Goal: Transaction & Acquisition: Obtain resource

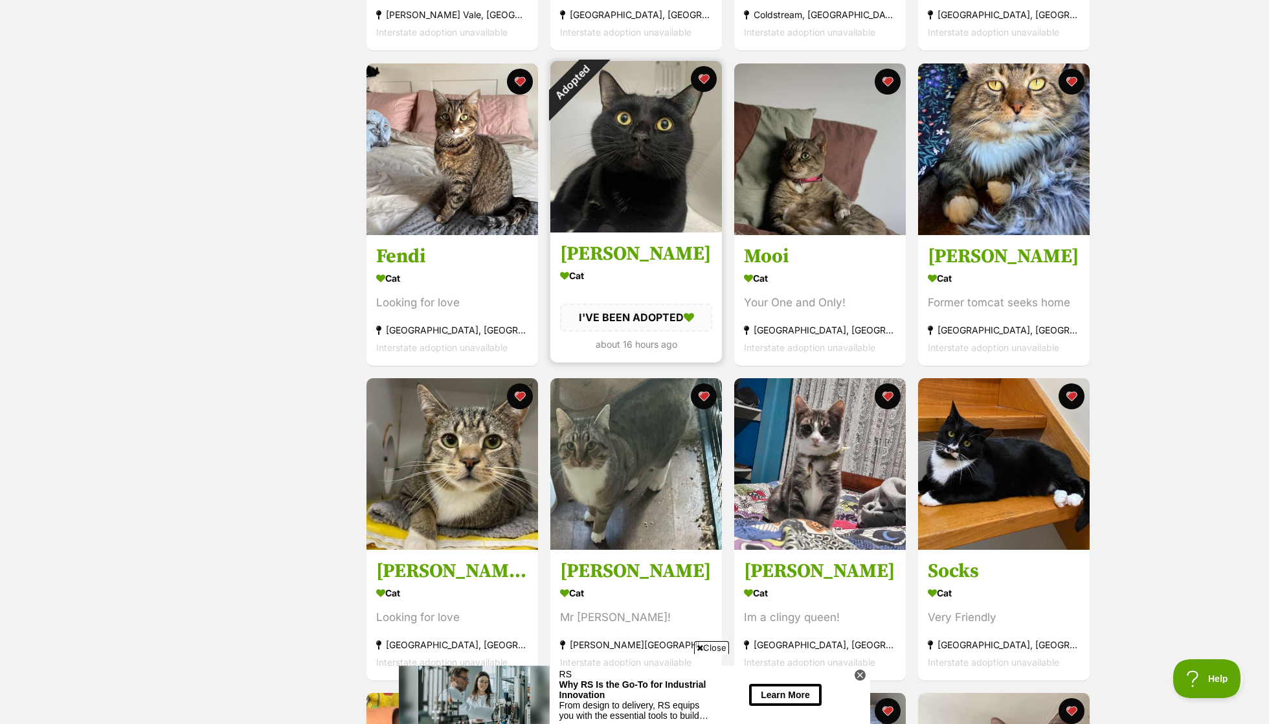
scroll to position [568, 0]
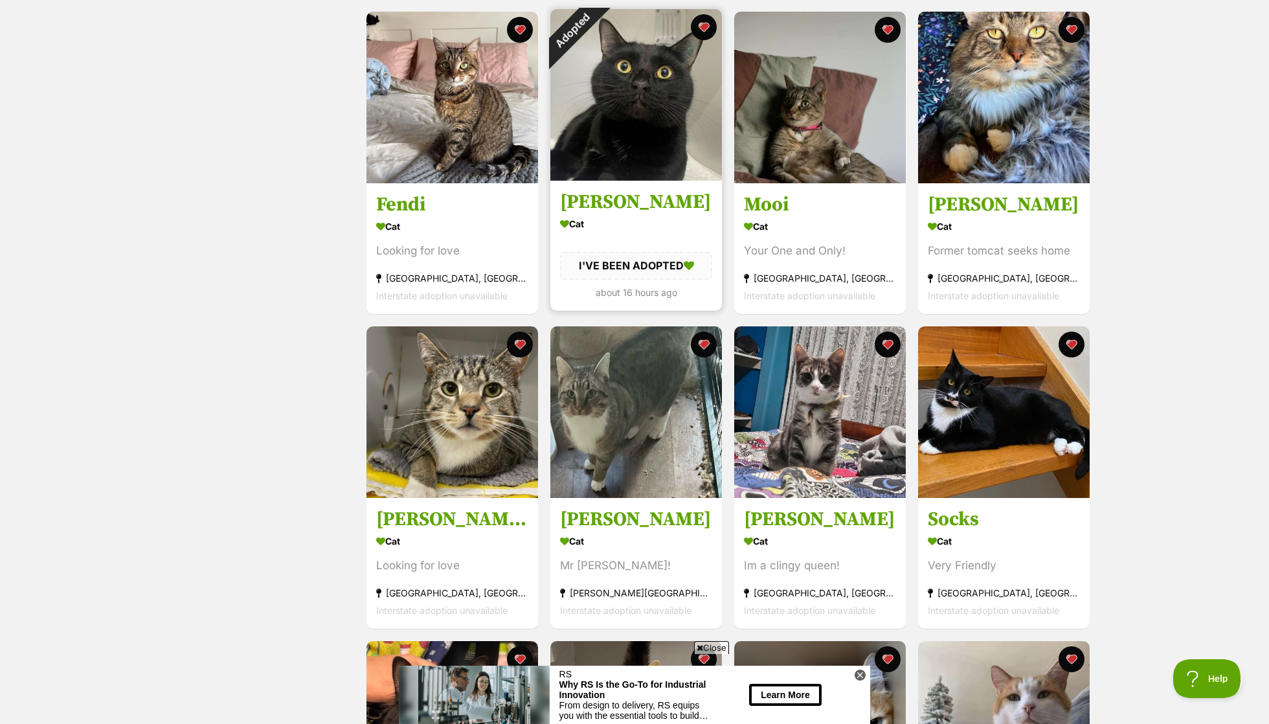
click at [594, 52] on div "Adopted" at bounding box center [571, 30] width 43 height 43
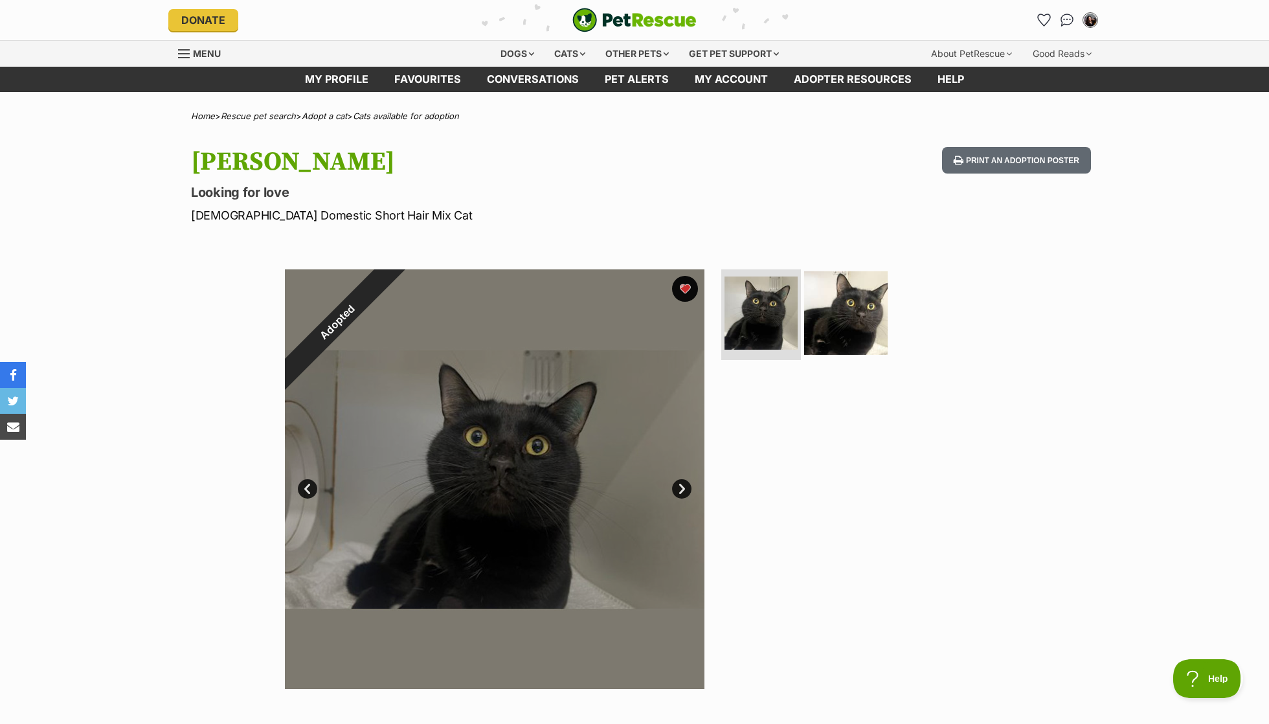
click at [868, 309] on img at bounding box center [846, 313] width 84 height 84
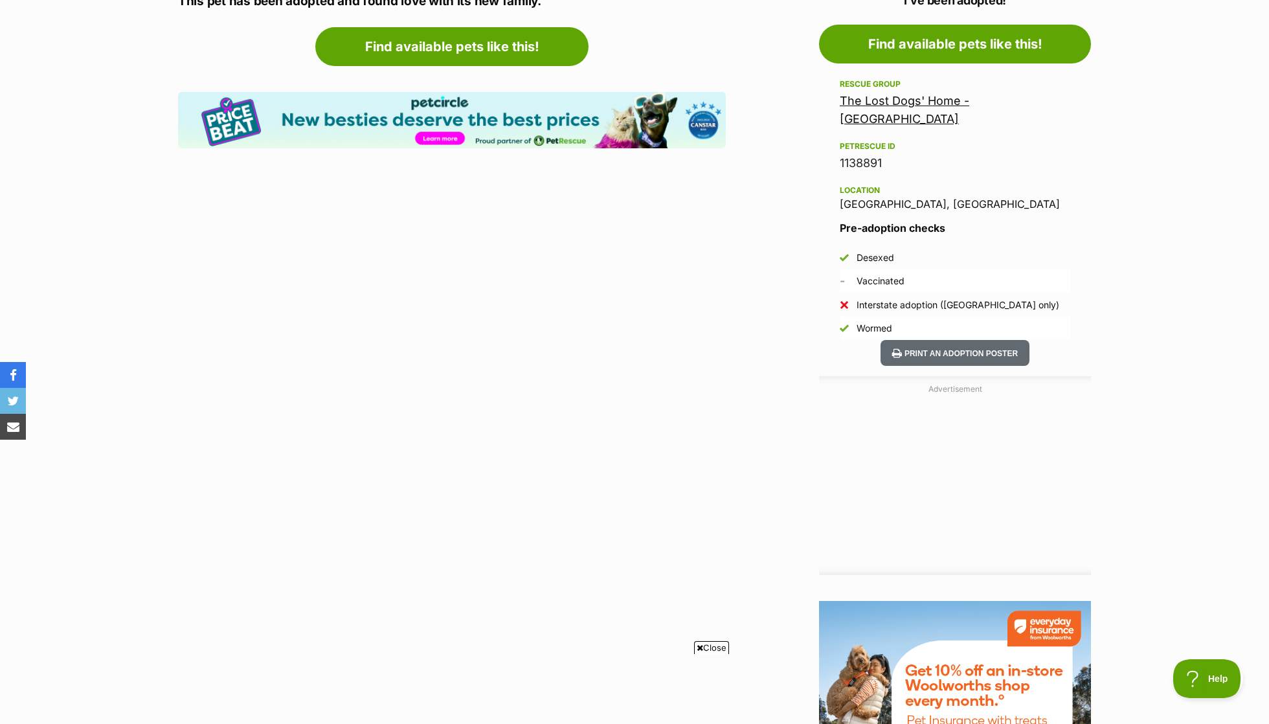
scroll to position [765, 0]
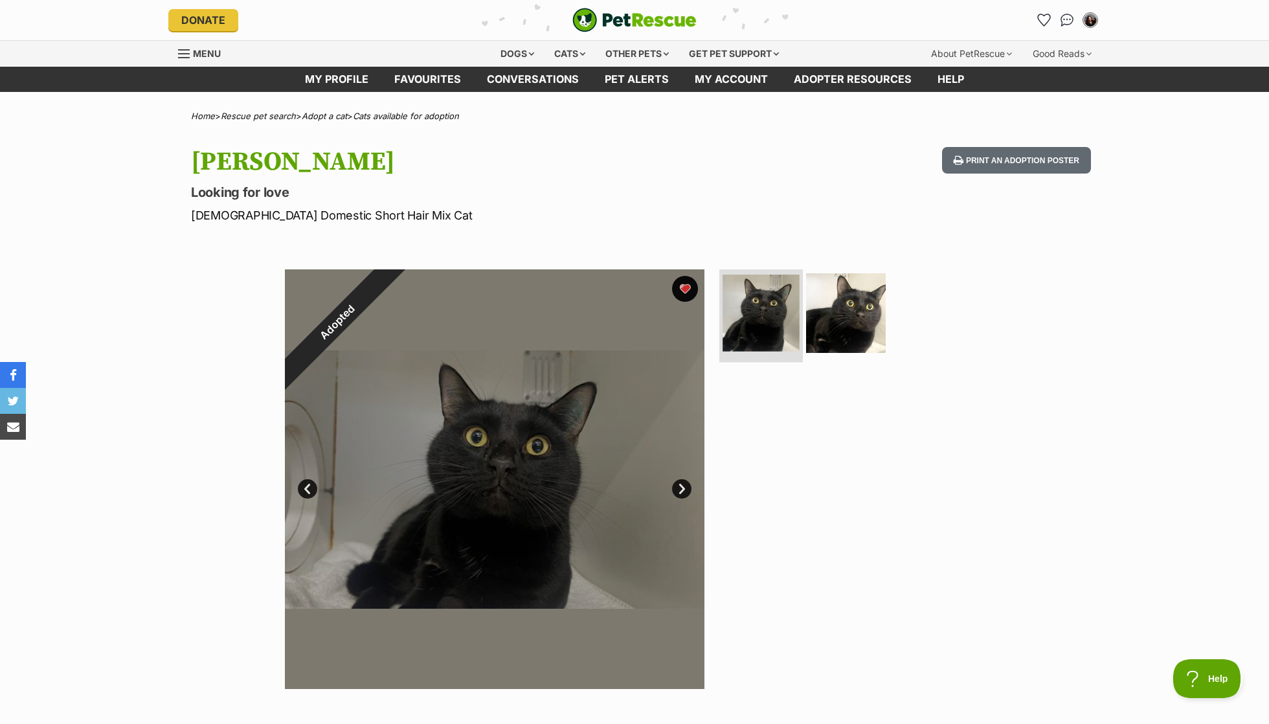
click at [746, 341] on img at bounding box center [760, 312] width 77 height 77
click at [390, 374] on div "Adopted" at bounding box center [337, 321] width 105 height 105
click at [775, 309] on img at bounding box center [760, 312] width 77 height 77
click at [839, 306] on img at bounding box center [846, 313] width 84 height 84
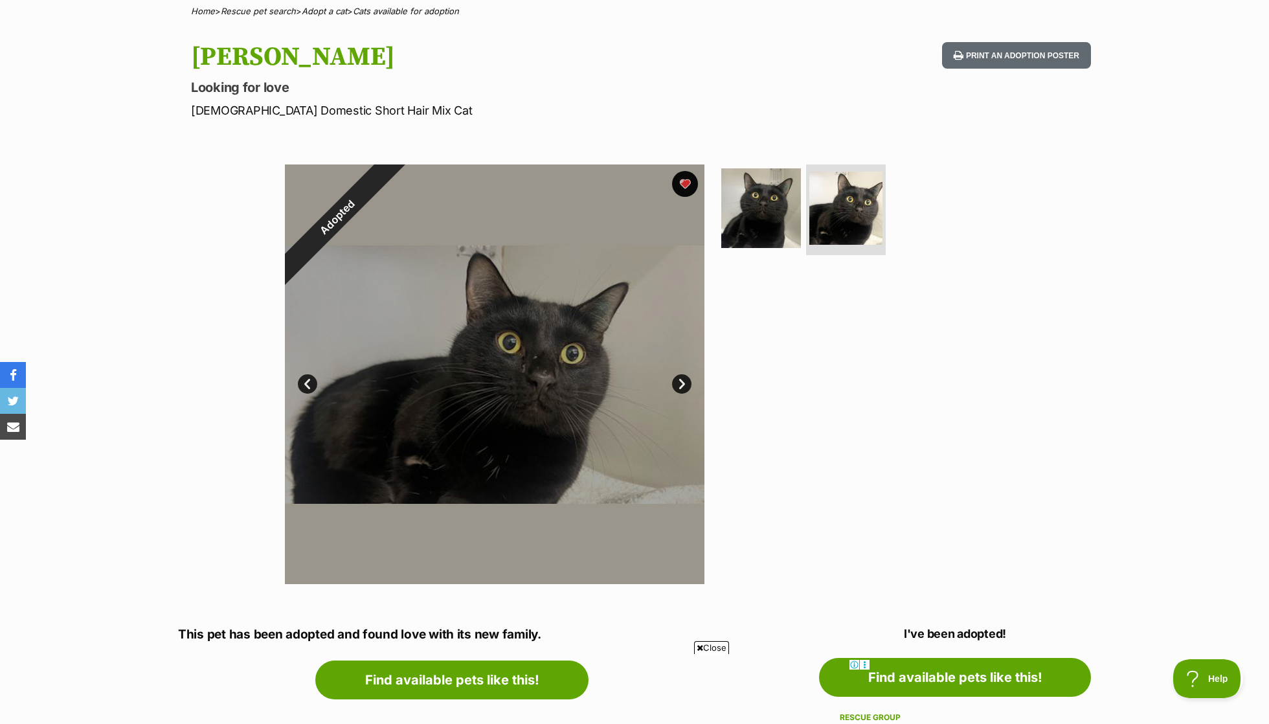
scroll to position [114, 0]
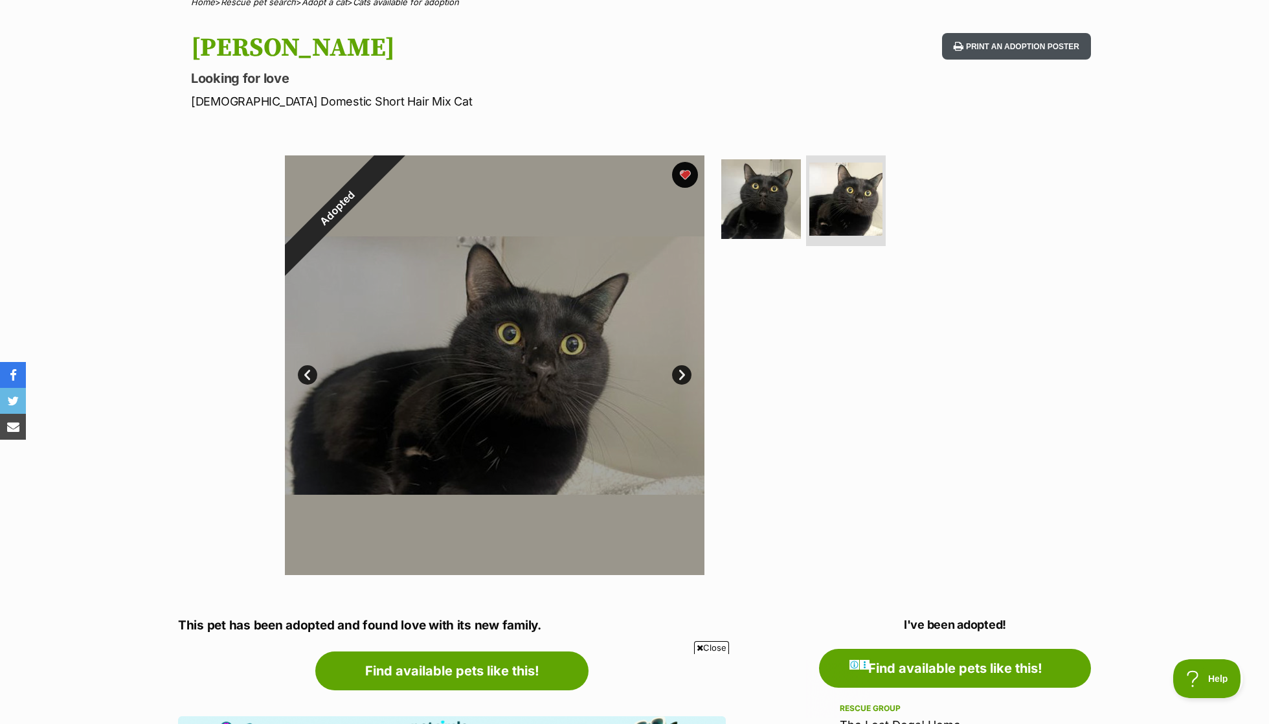
click at [990, 47] on button "Print an adoption poster" at bounding box center [1016, 46] width 149 height 27
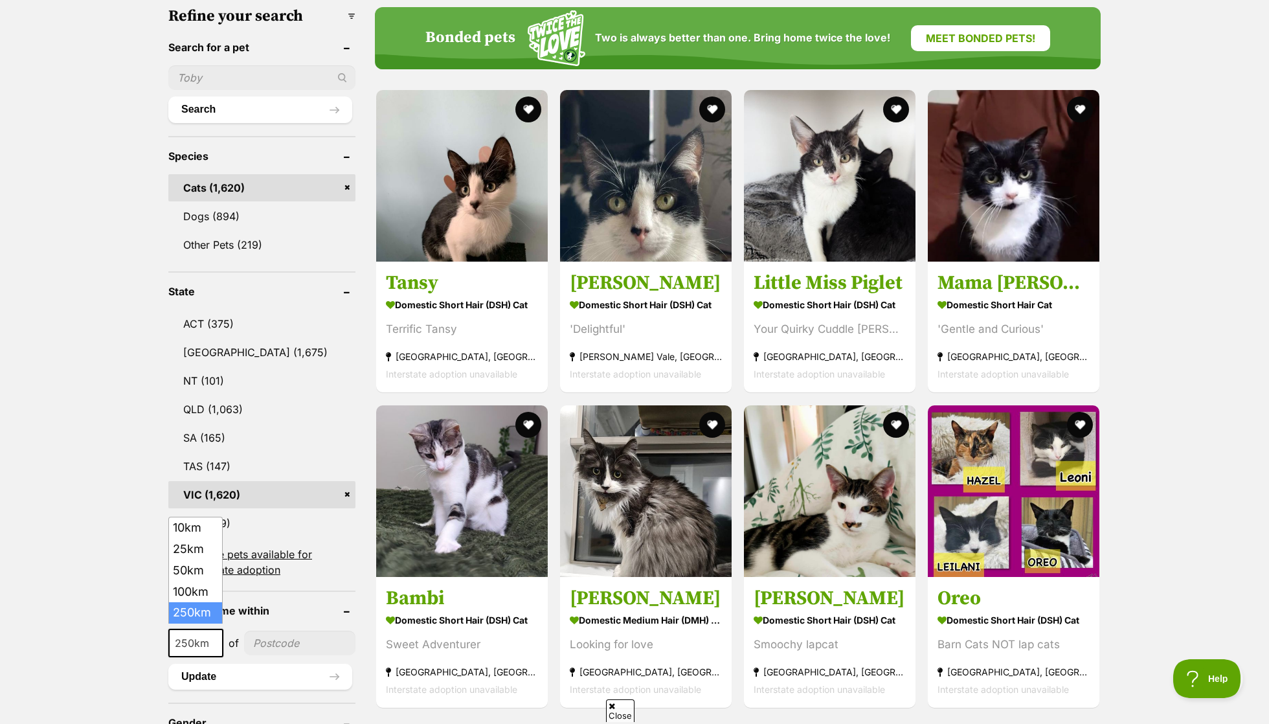
click at [203, 638] on span "250km" at bounding box center [196, 643] width 52 height 18
select select "25"
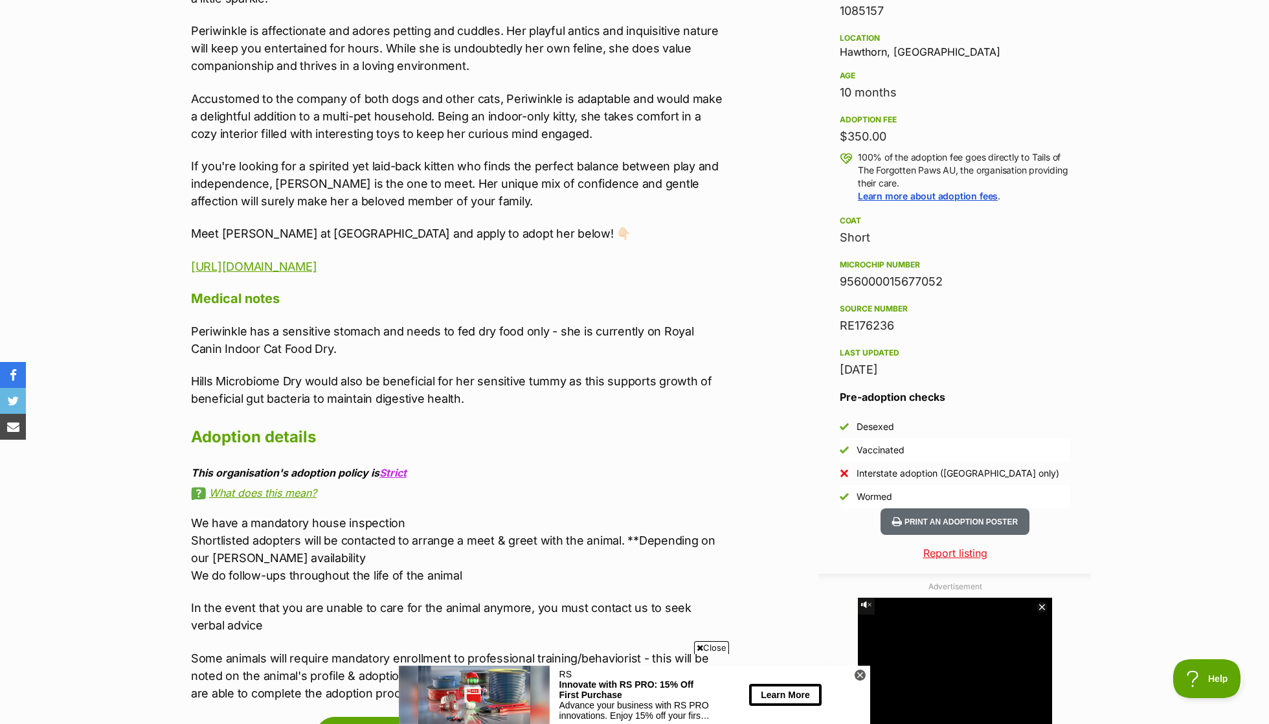
scroll to position [845, 0]
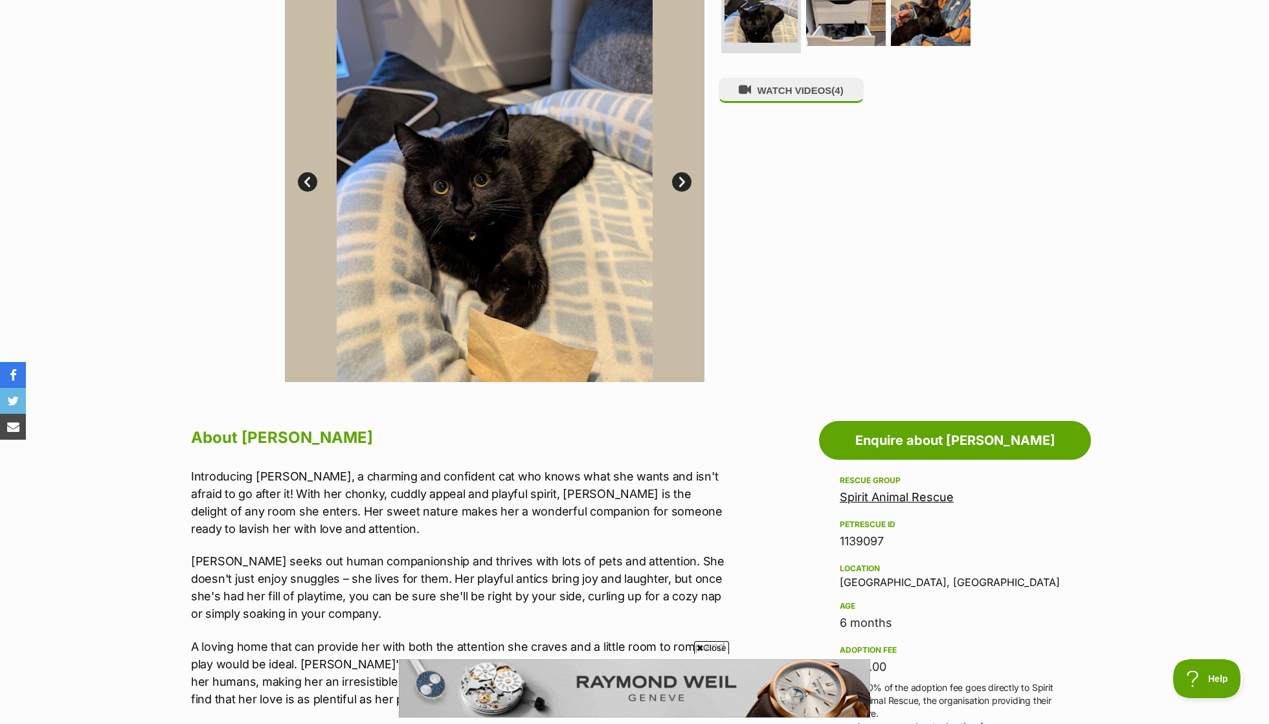
scroll to position [558, 0]
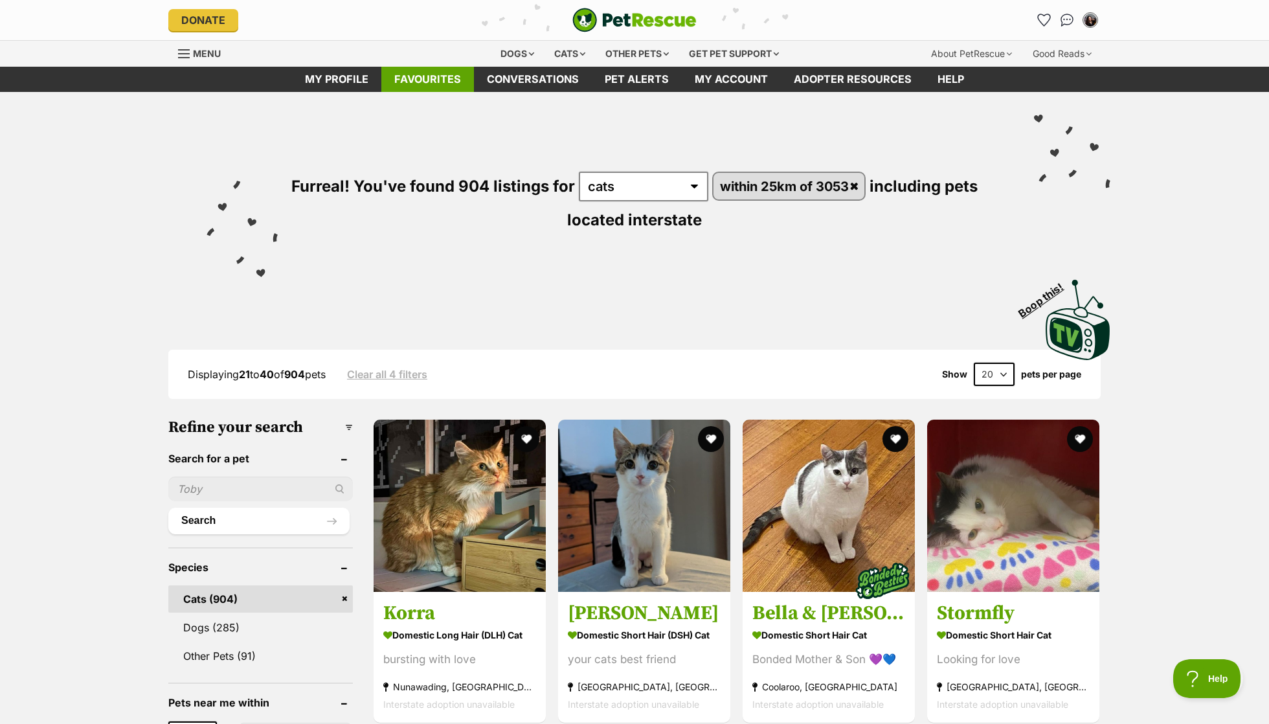
click at [438, 83] on link "Favourites" at bounding box center [427, 79] width 93 height 25
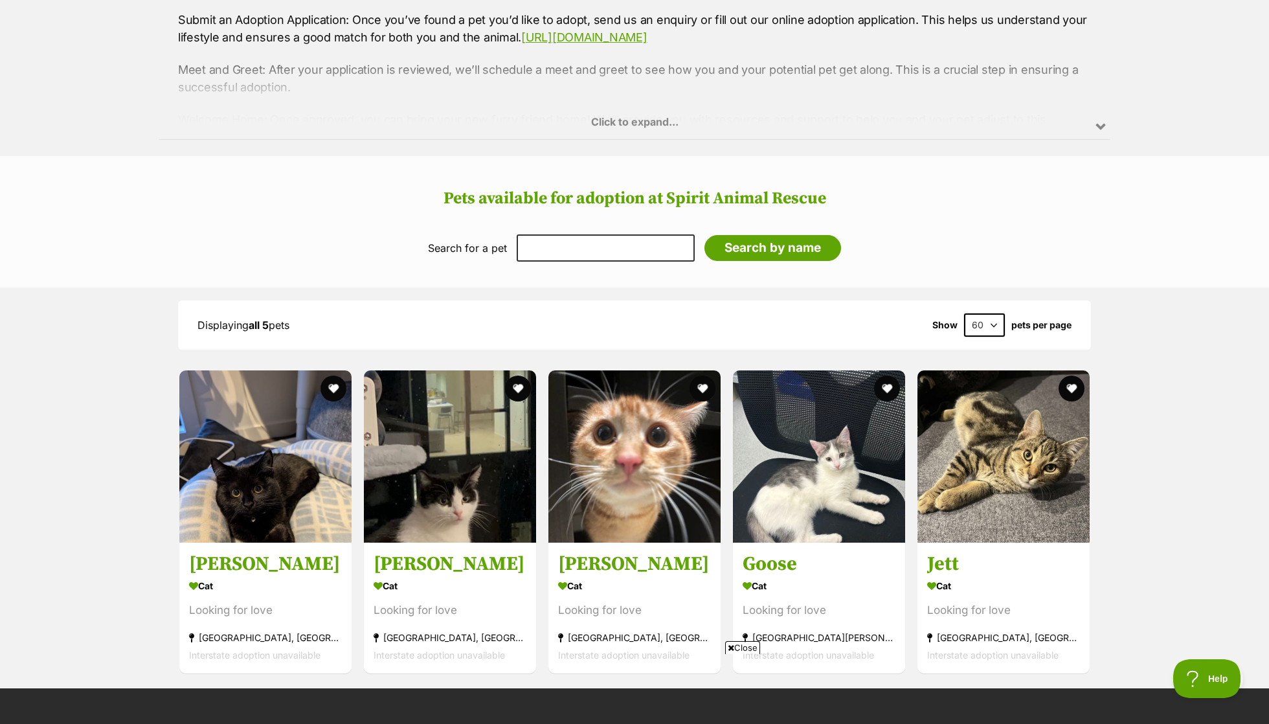
scroll to position [1023, 0]
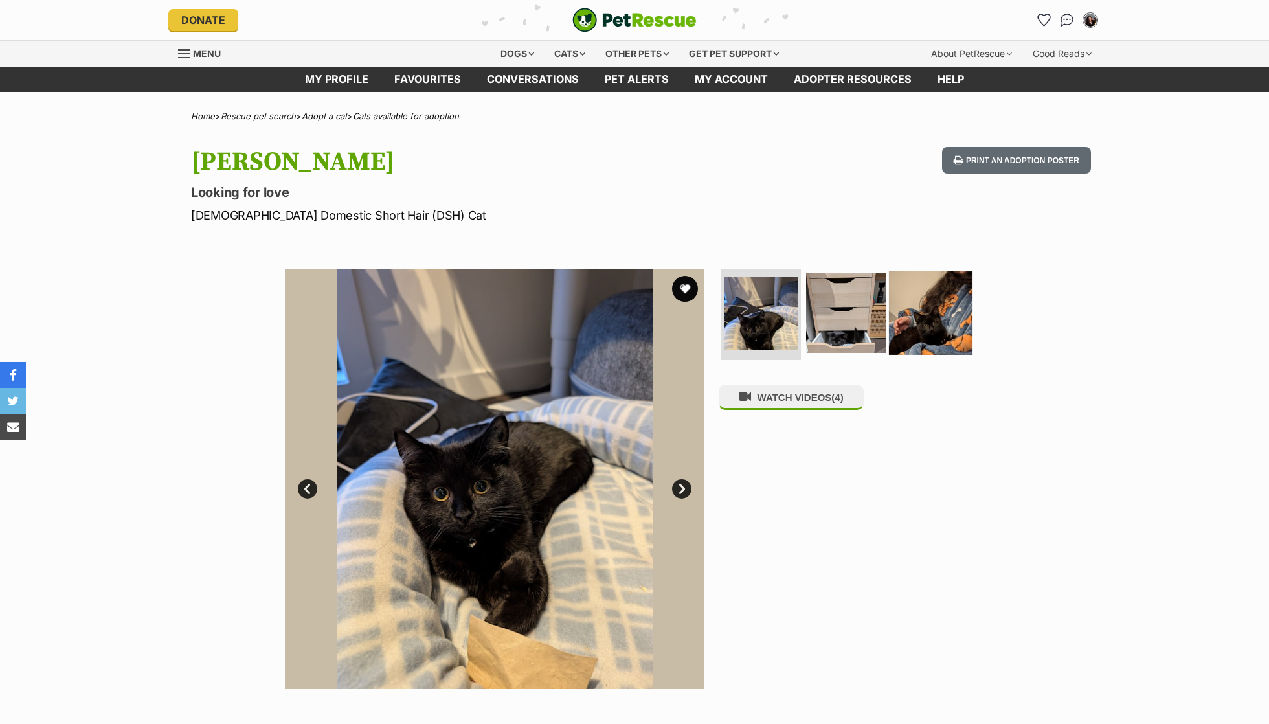
click at [921, 286] on img at bounding box center [931, 313] width 84 height 84
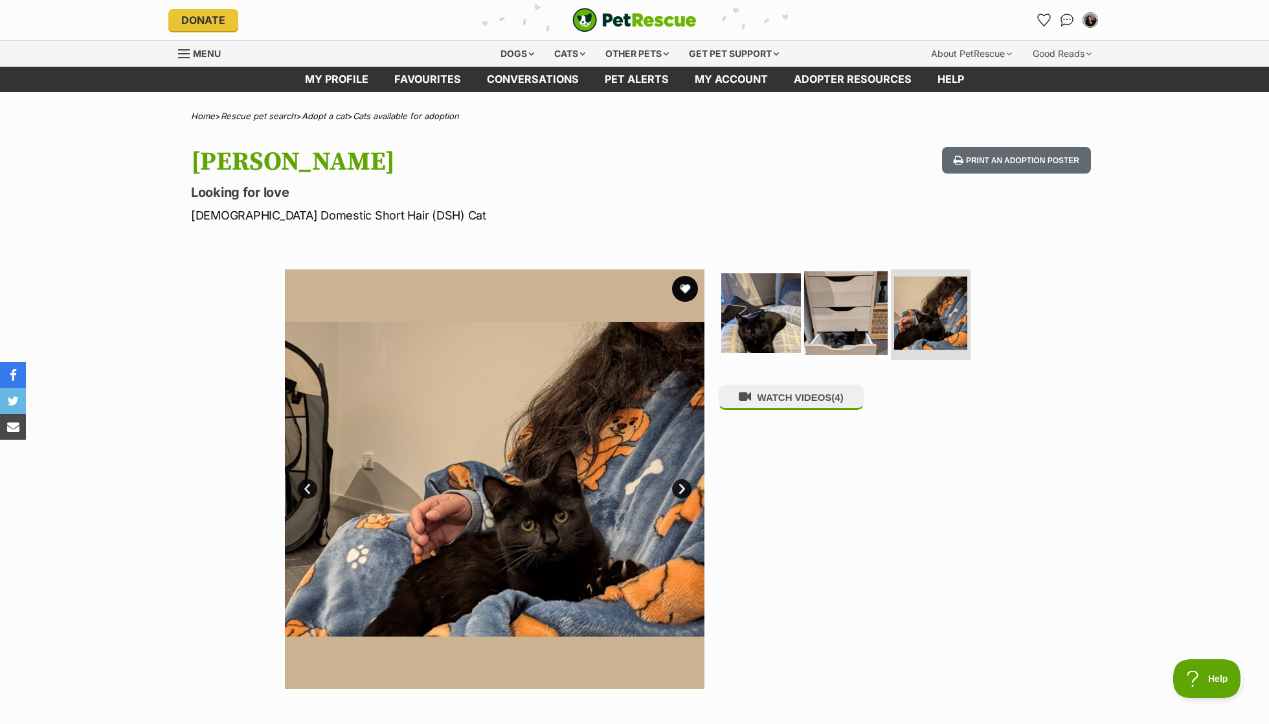
click at [856, 308] on img at bounding box center [846, 313] width 84 height 84
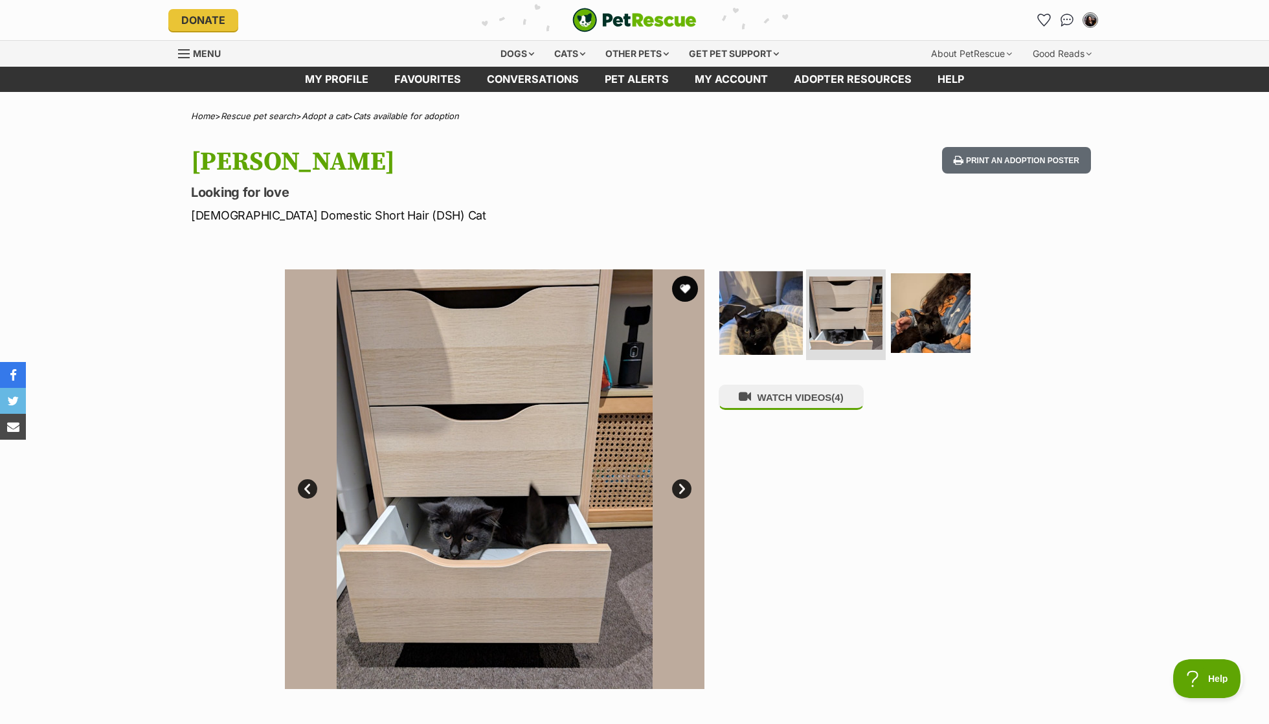
click at [760, 315] on img at bounding box center [761, 313] width 84 height 84
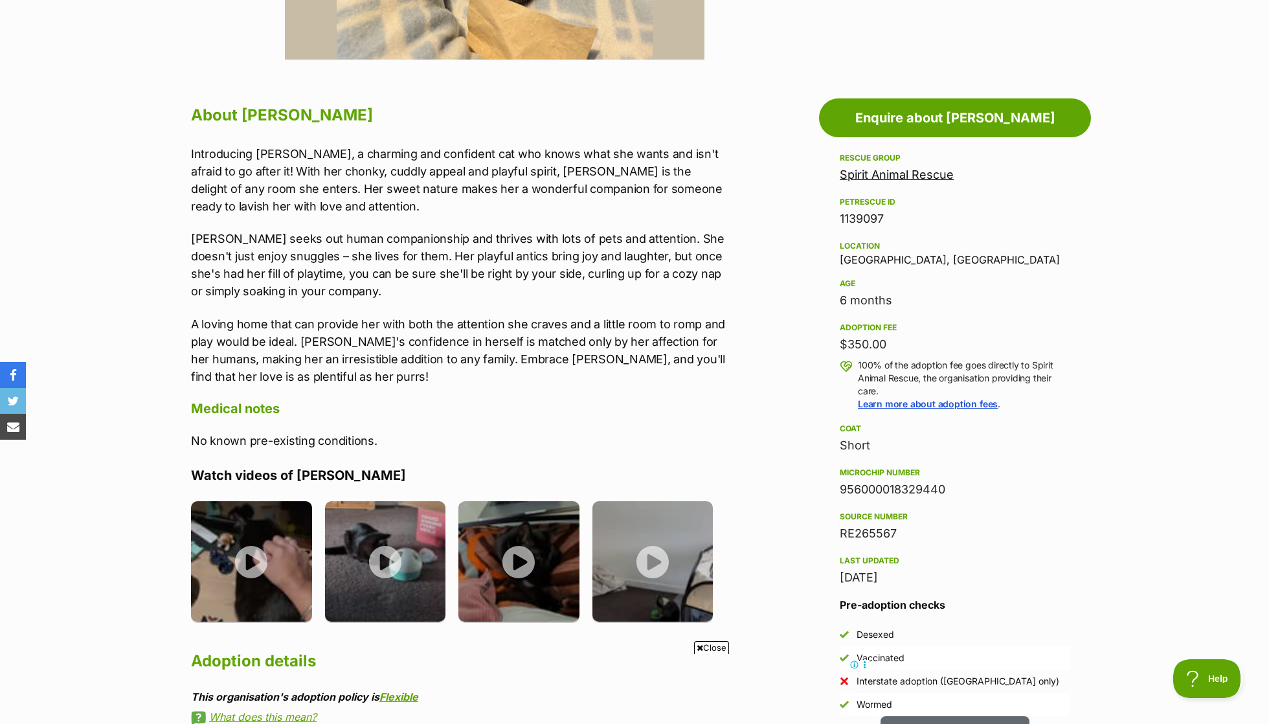
scroll to position [643, 0]
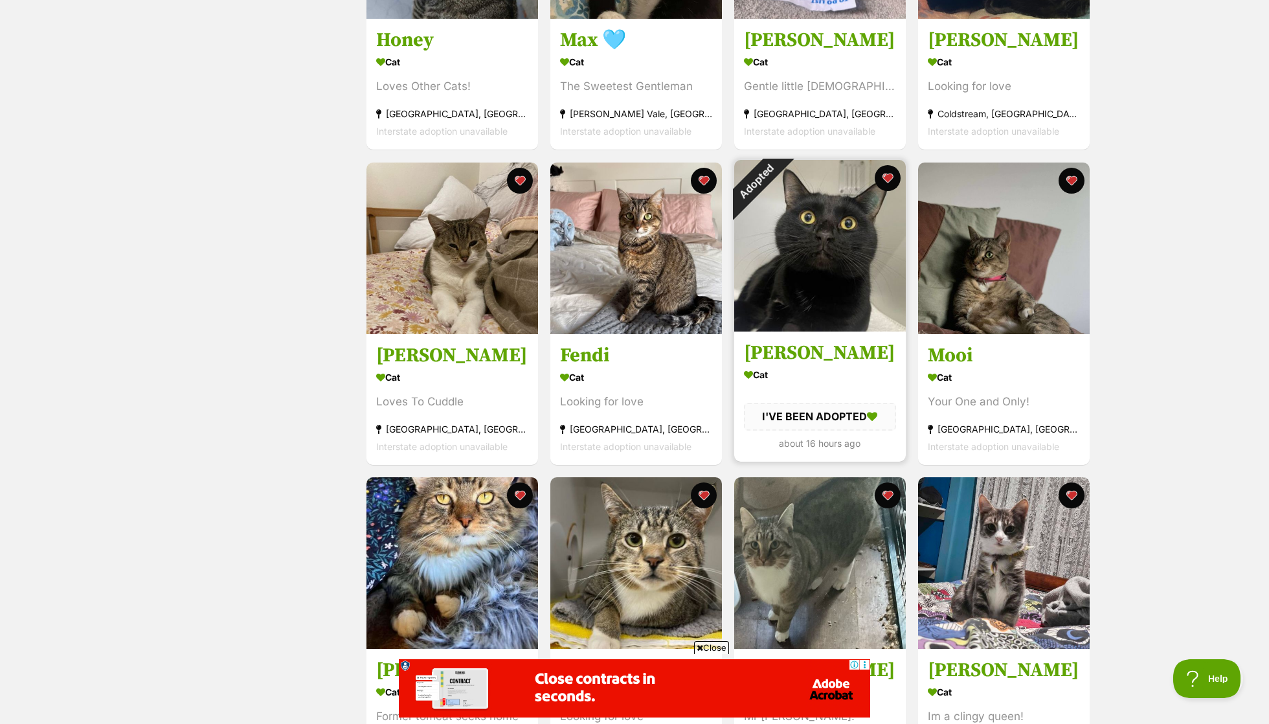
scroll to position [599, 0]
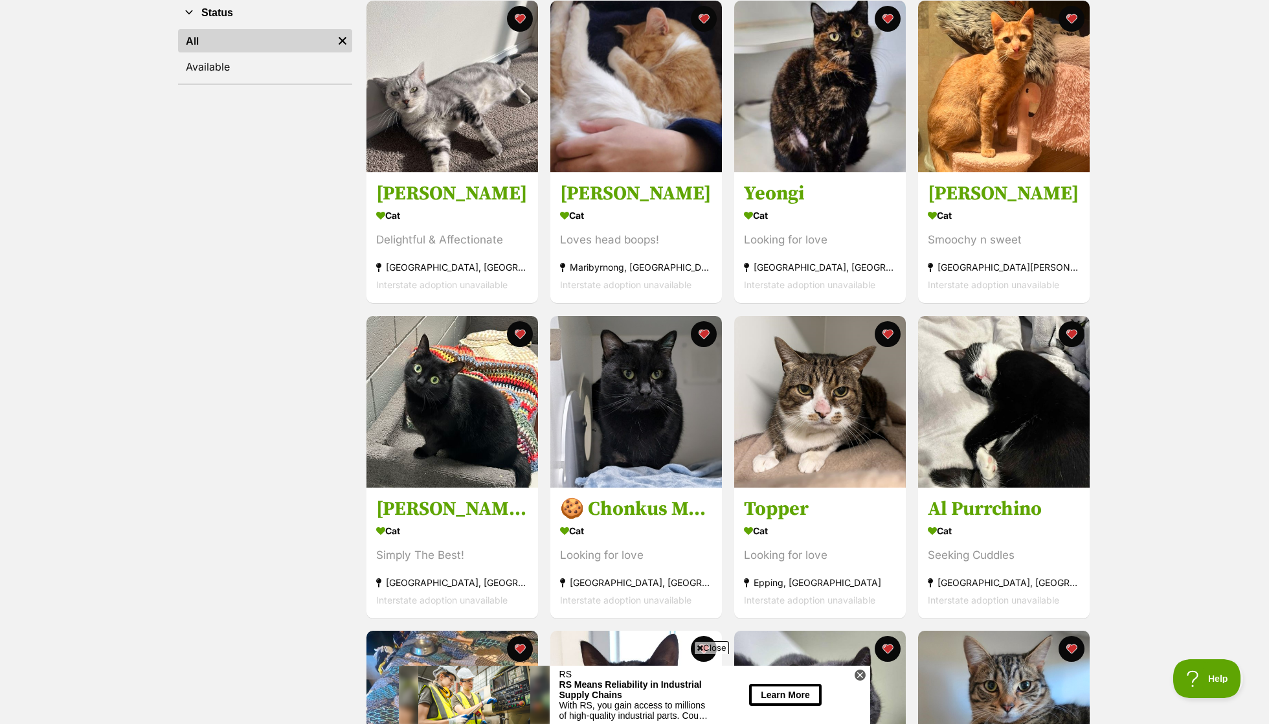
scroll to position [264, 0]
click at [641, 374] on img at bounding box center [636, 399] width 172 height 172
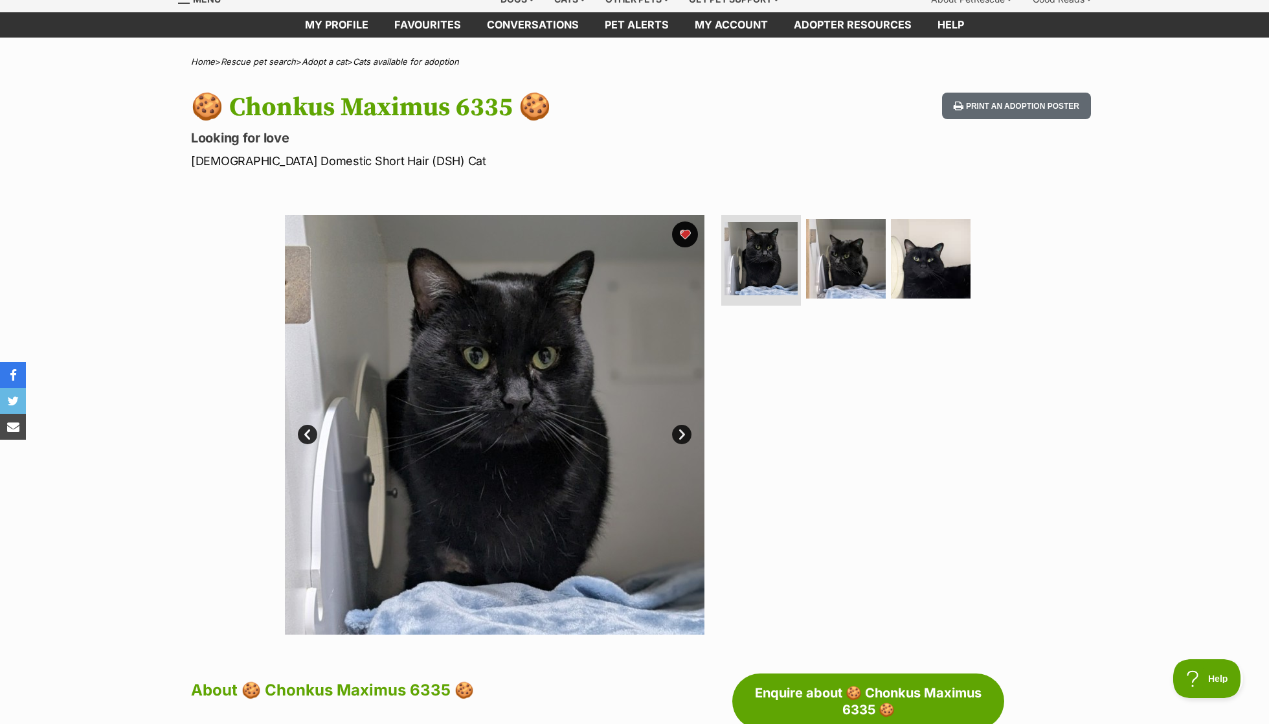
scroll to position [66, 0]
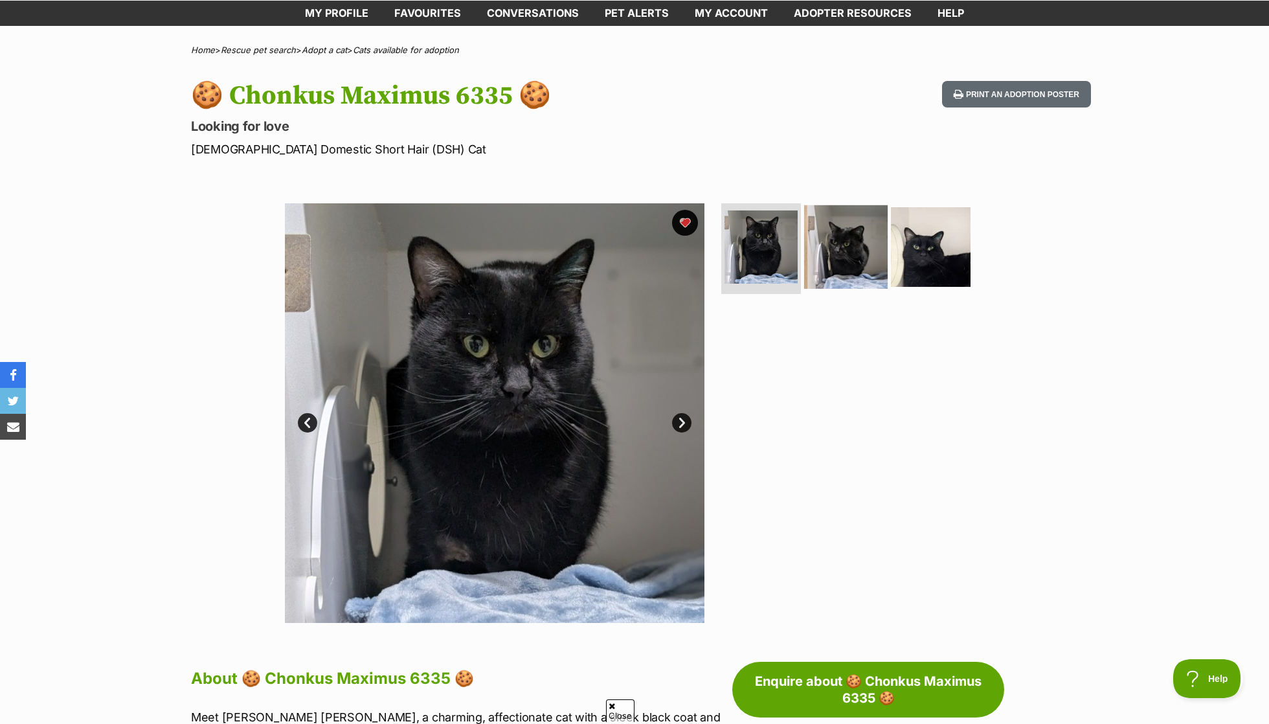
click at [837, 219] on img at bounding box center [846, 247] width 84 height 84
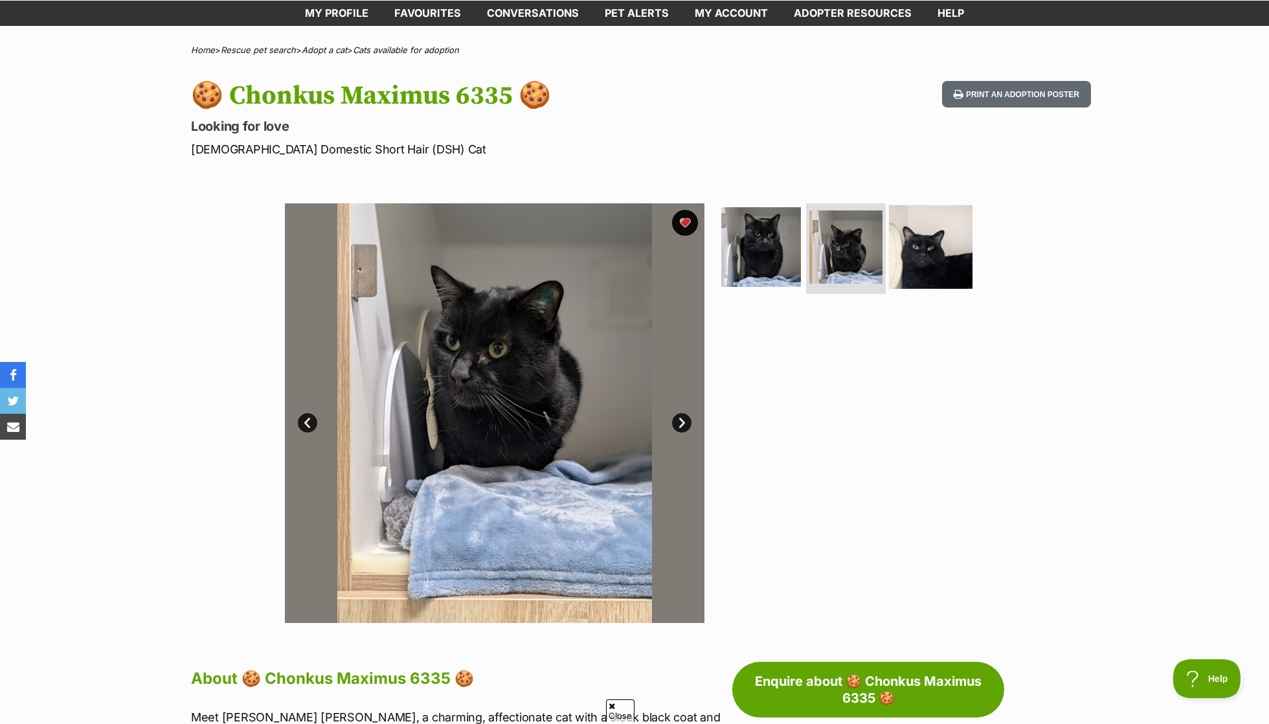
scroll to position [0, 0]
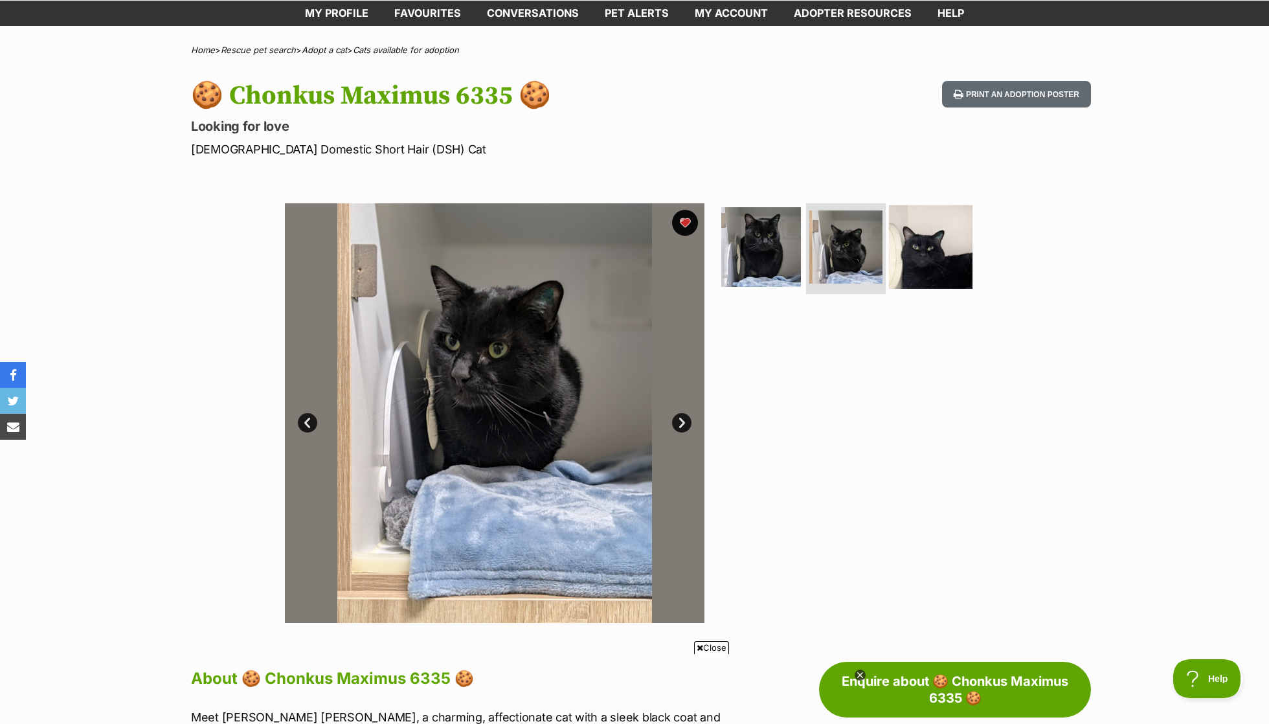
click at [950, 248] on img at bounding box center [931, 247] width 84 height 84
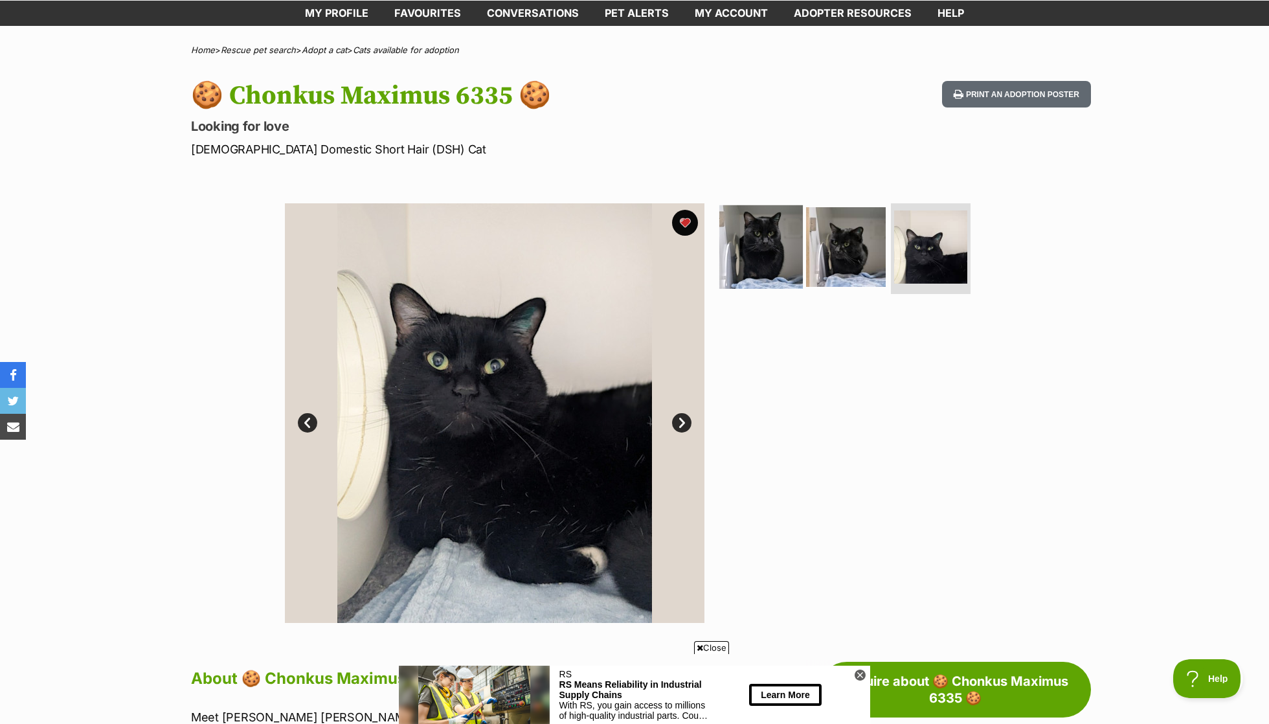
click at [759, 262] on img at bounding box center [761, 247] width 84 height 84
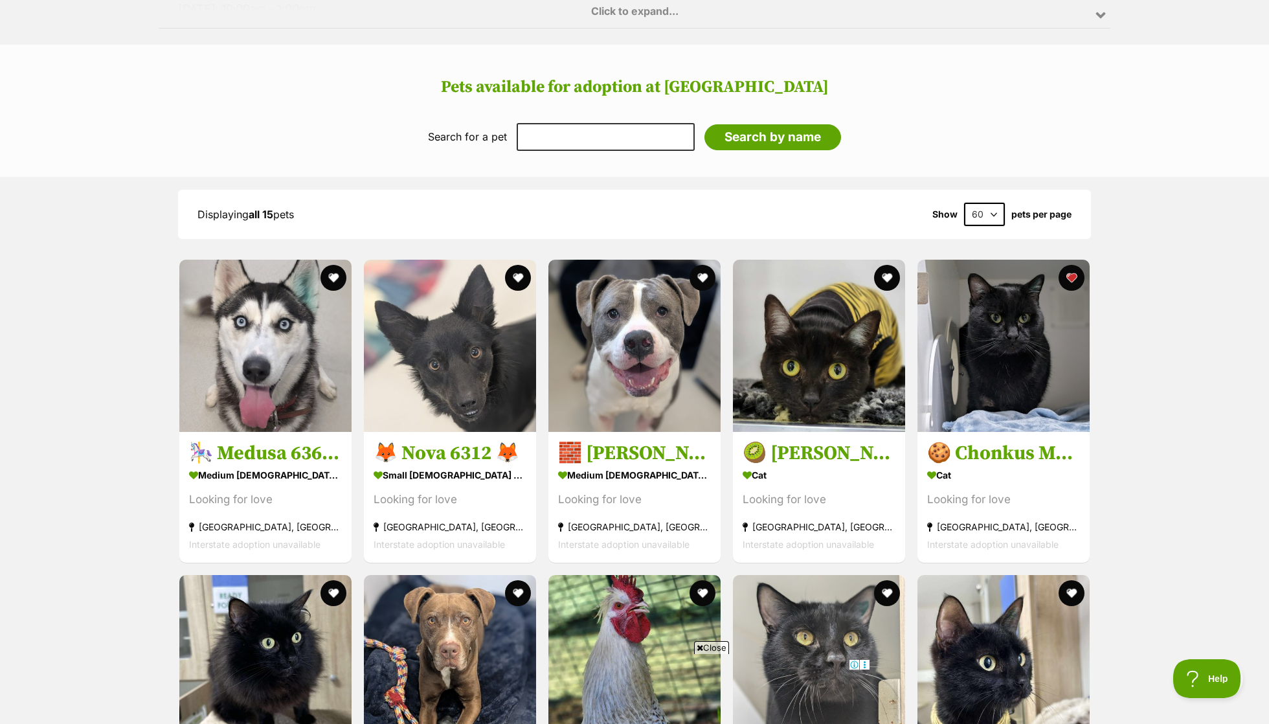
scroll to position [1269, 0]
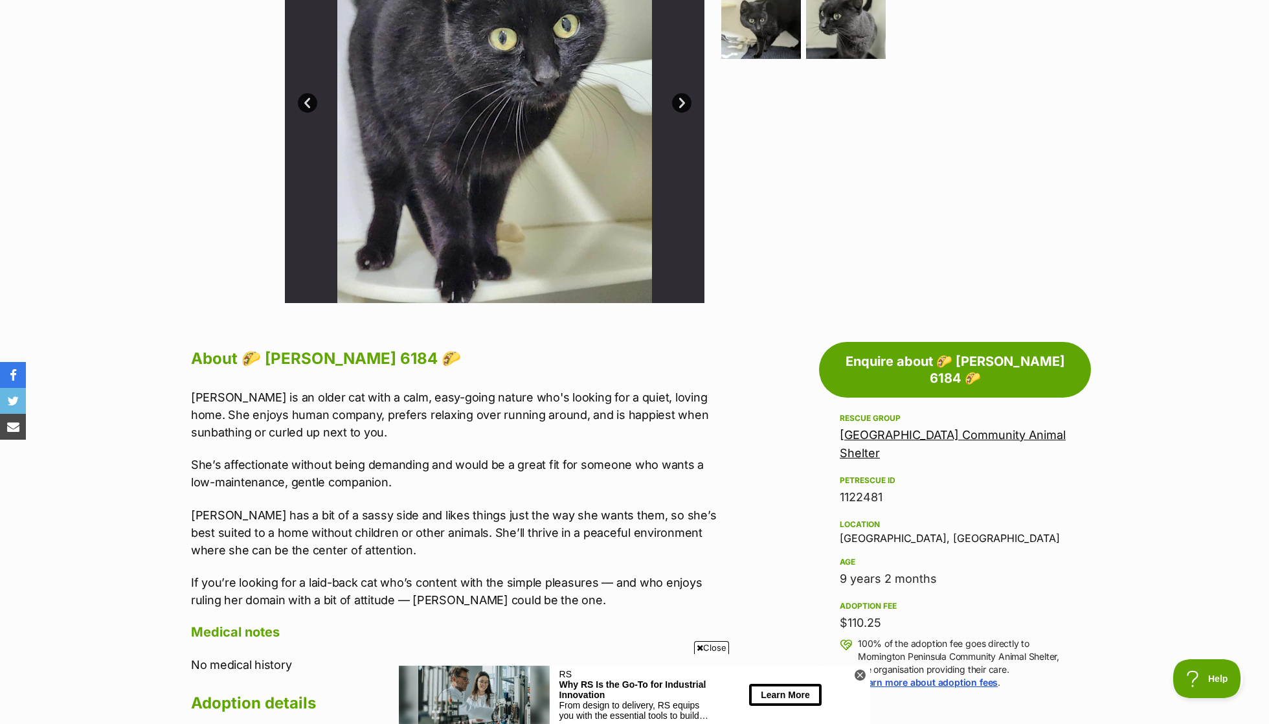
click at [314, 409] on p "Frankie is an older cat with a calm, easy-going nature who's looking for a quie…" at bounding box center [458, 414] width 535 height 52
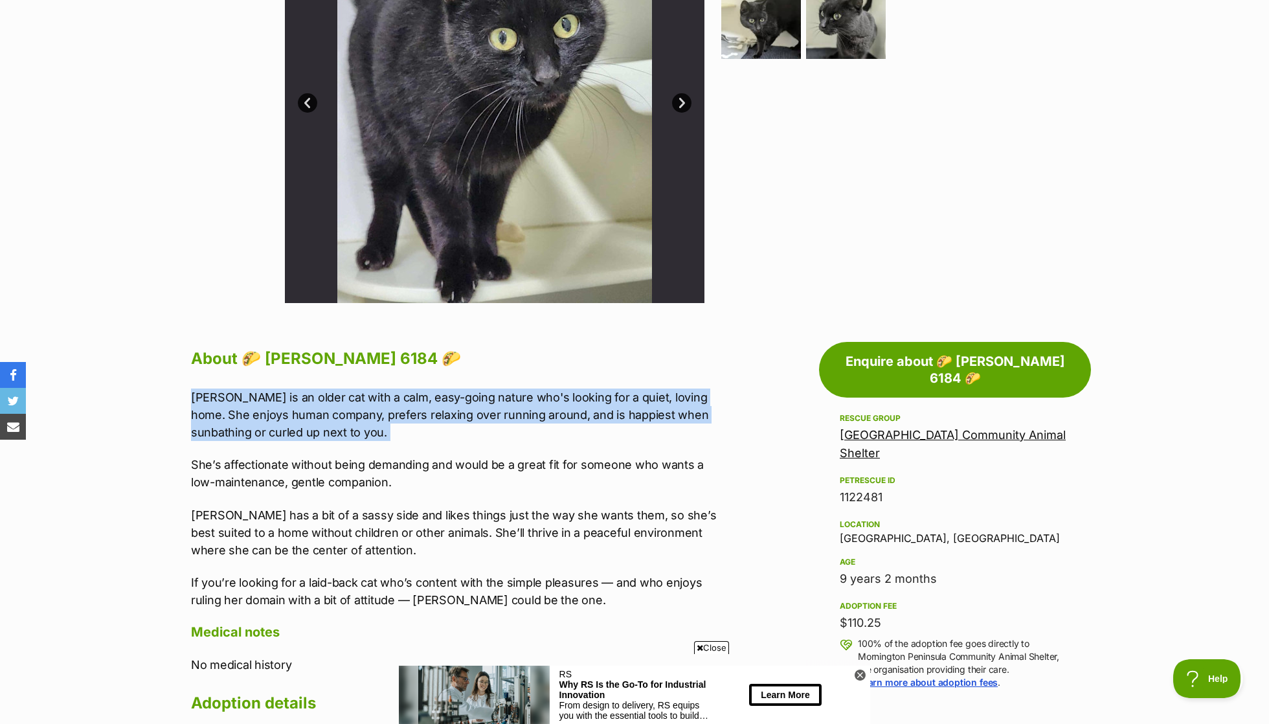
click at [314, 409] on p "Frankie is an older cat with a calm, easy-going nature who's looking for a quie…" at bounding box center [458, 414] width 535 height 52
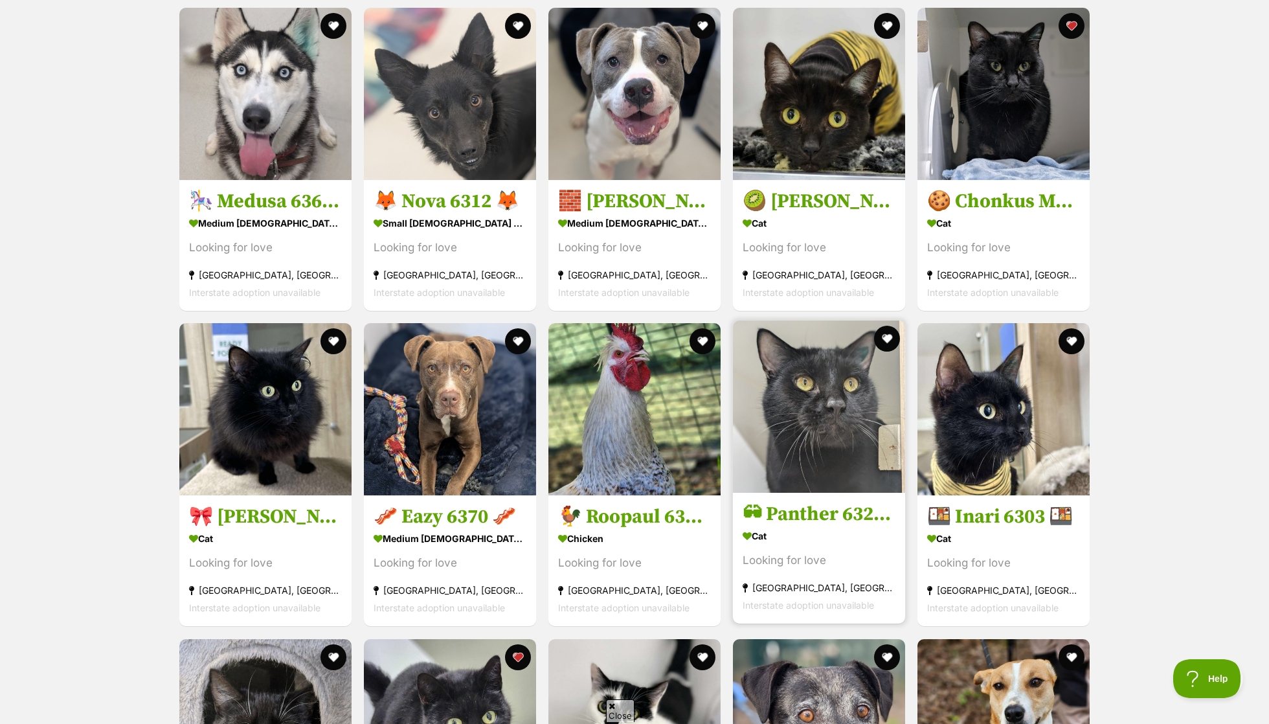
click at [829, 458] on img at bounding box center [819, 406] width 172 height 172
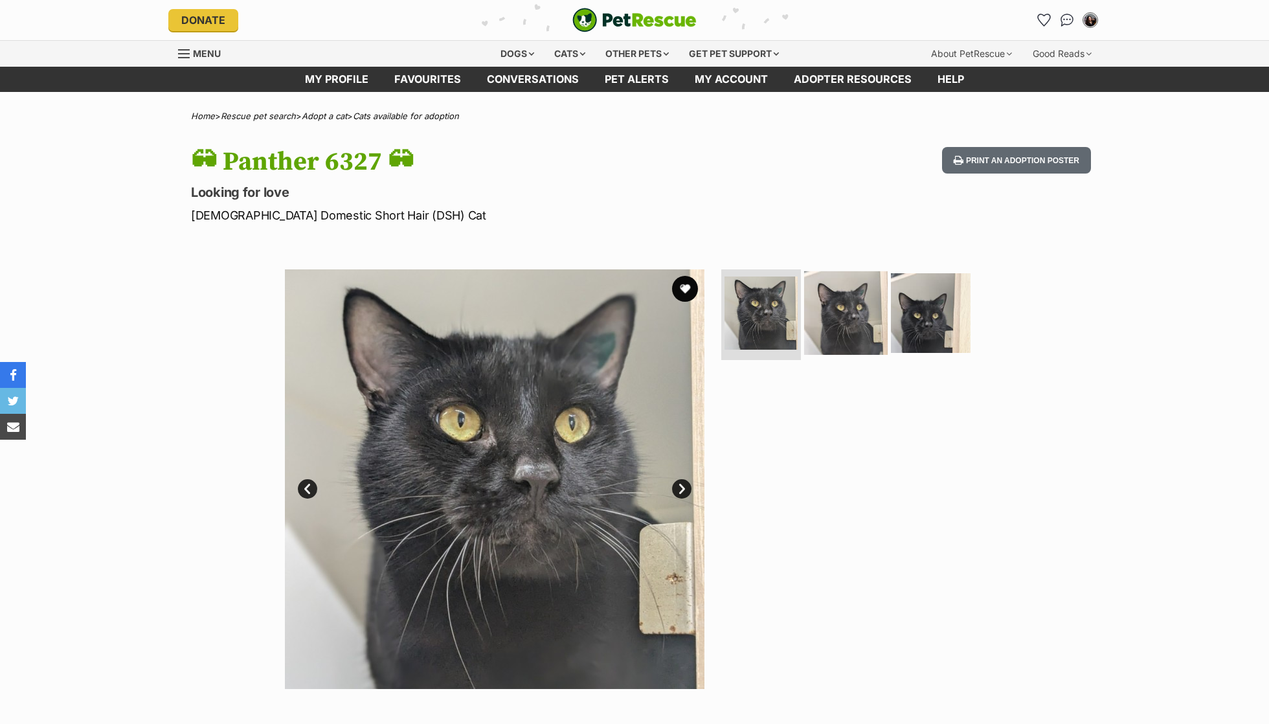
click at [850, 312] on img at bounding box center [846, 313] width 84 height 84
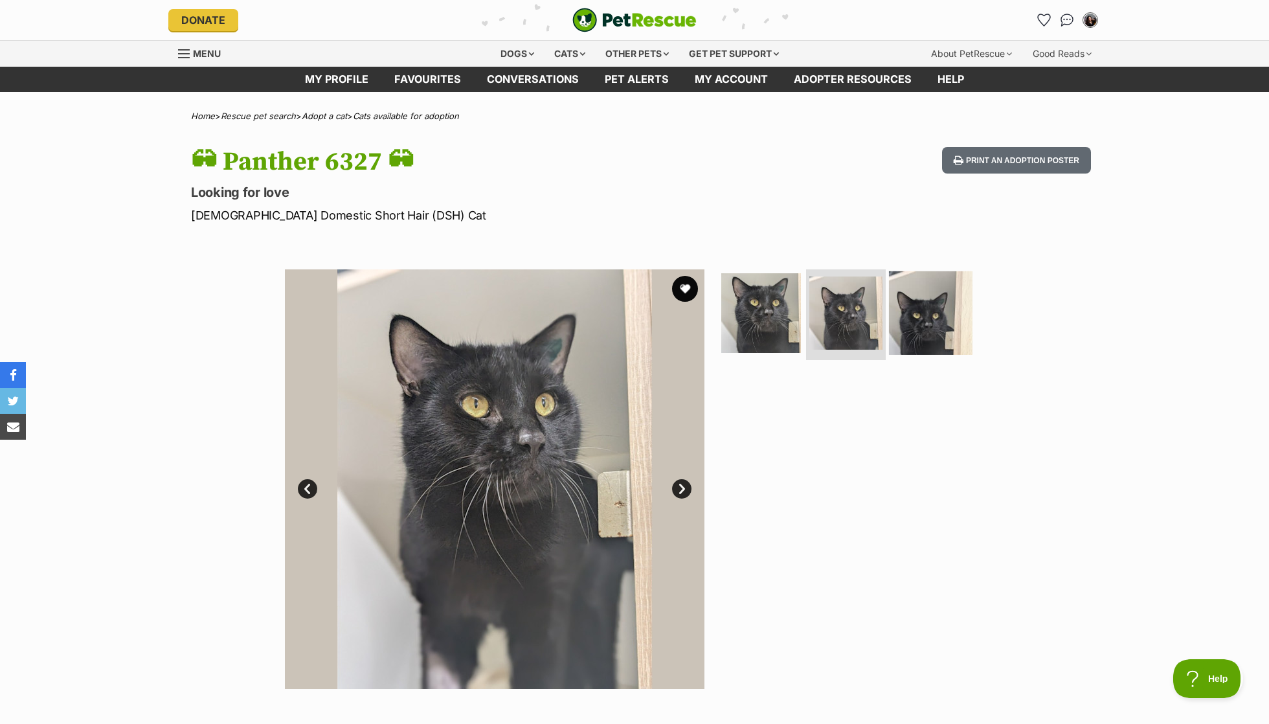
click at [921, 306] on img at bounding box center [931, 313] width 84 height 84
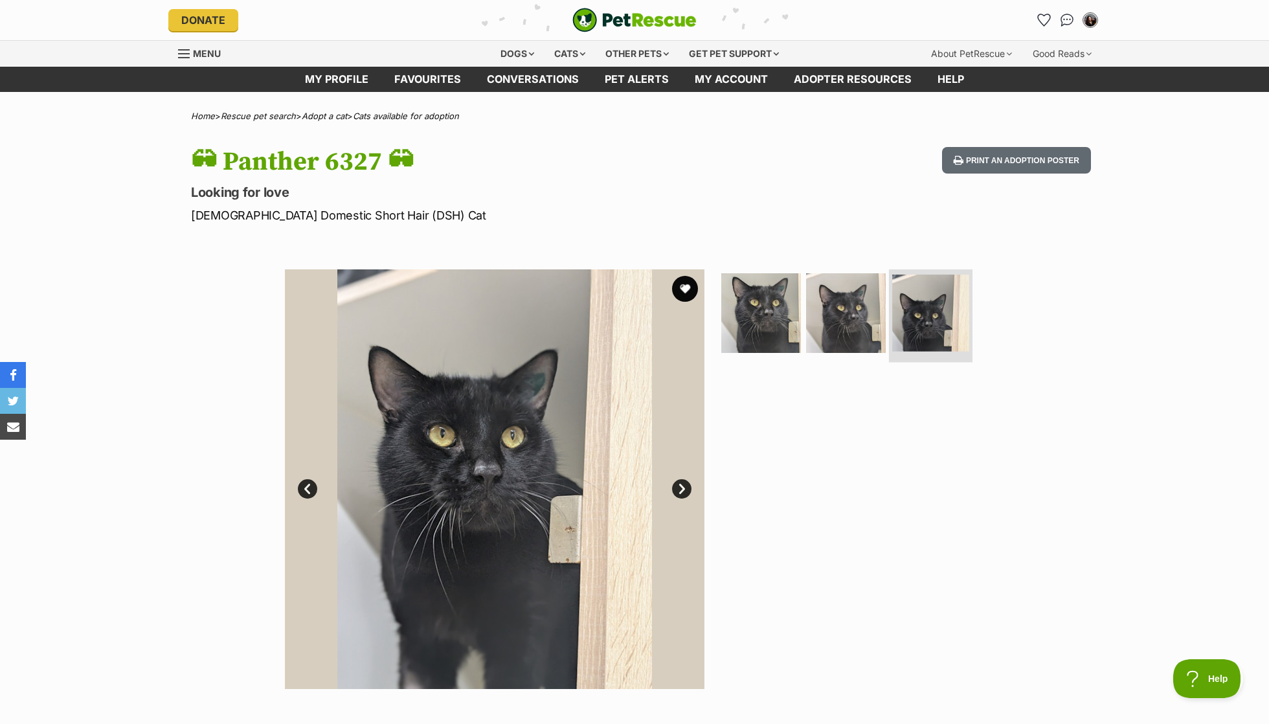
click at [906, 316] on img at bounding box center [930, 312] width 77 height 77
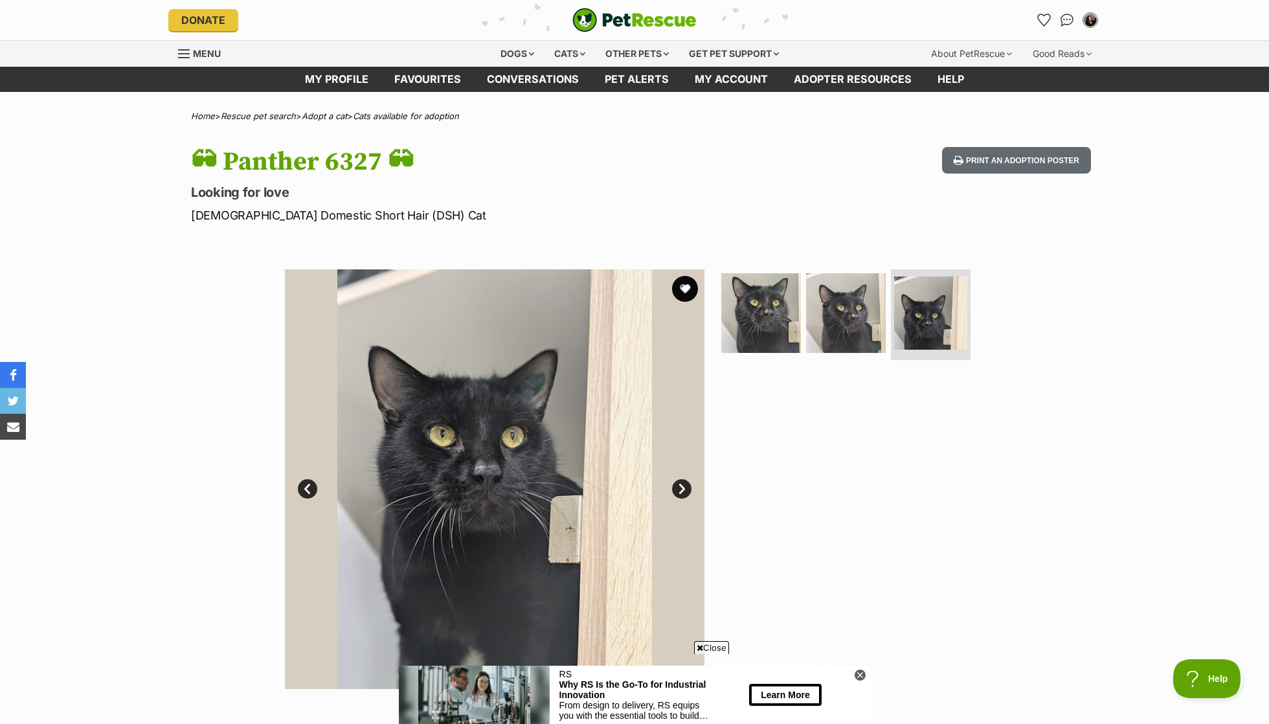
scroll to position [436, 0]
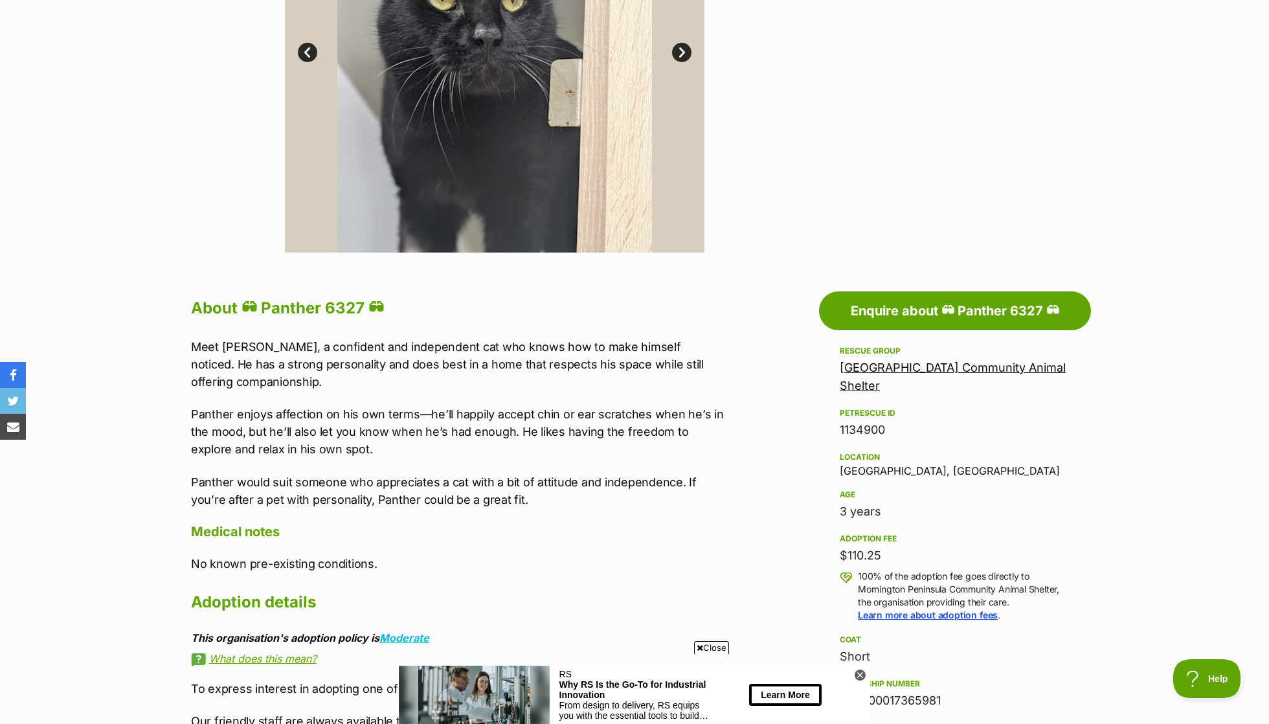
click at [456, 346] on p "Meet [PERSON_NAME], a confident and independent cat who knows how to make himse…" at bounding box center [458, 364] width 535 height 52
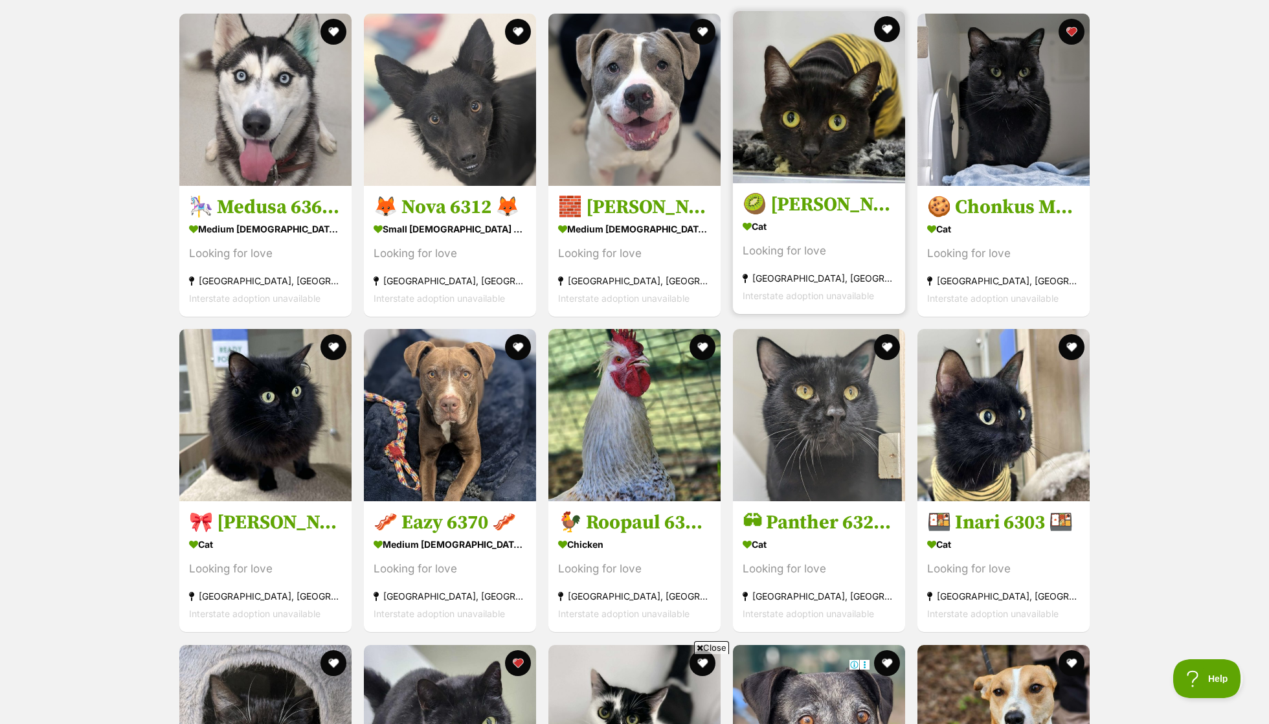
click at [775, 201] on h3 "🥝 [PERSON_NAME] 6220 🥝" at bounding box center [819, 204] width 153 height 25
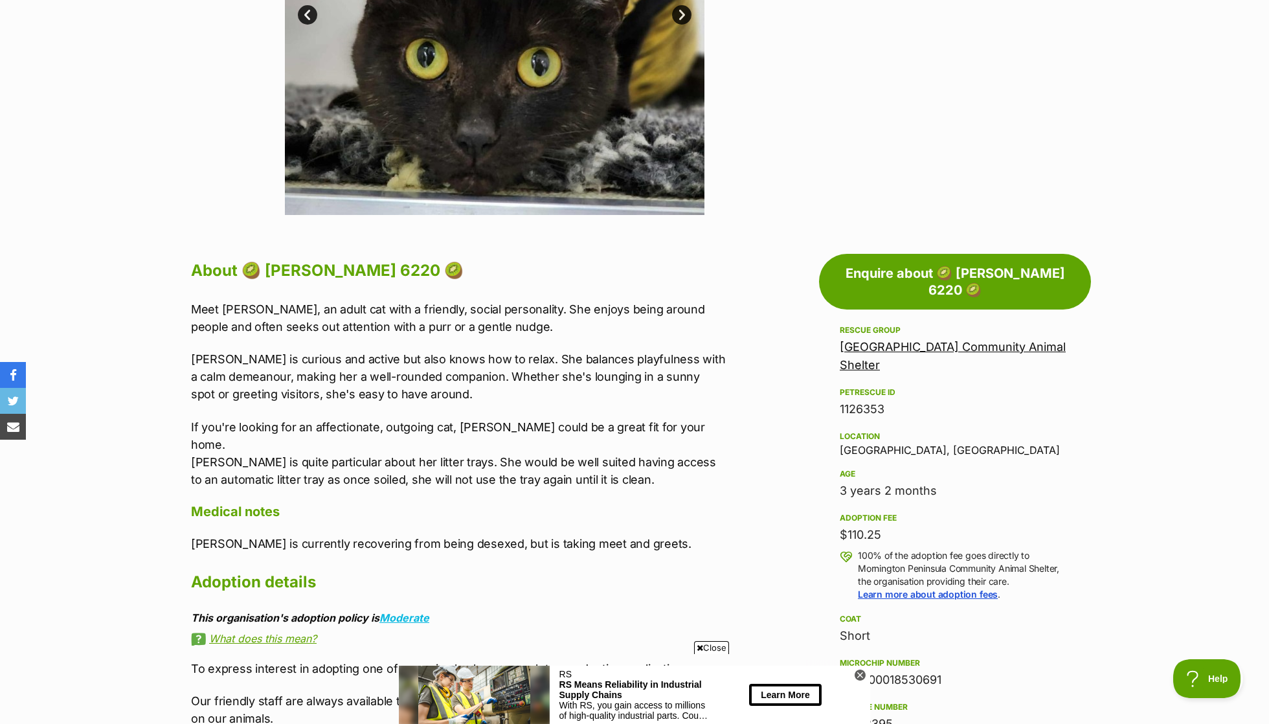
scroll to position [487, 0]
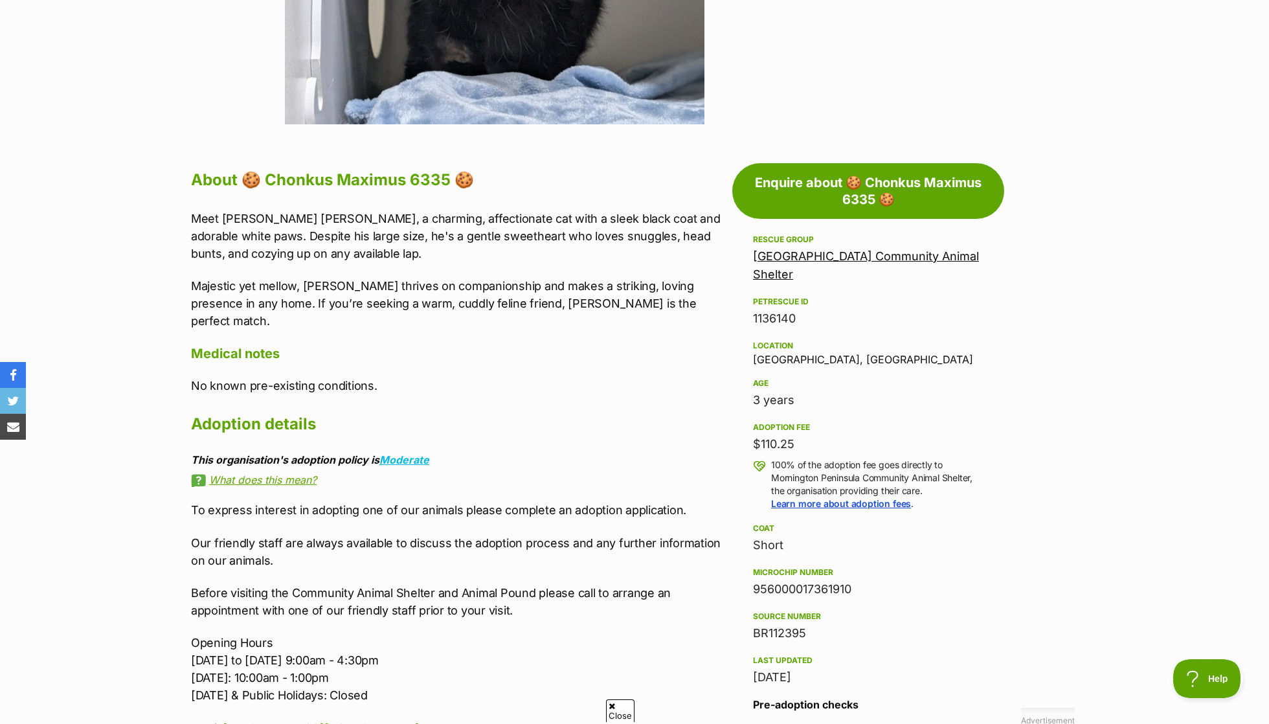
click at [451, 301] on p "Majestic yet mellow, [PERSON_NAME] thrives on companionship and makes a strikin…" at bounding box center [458, 303] width 535 height 52
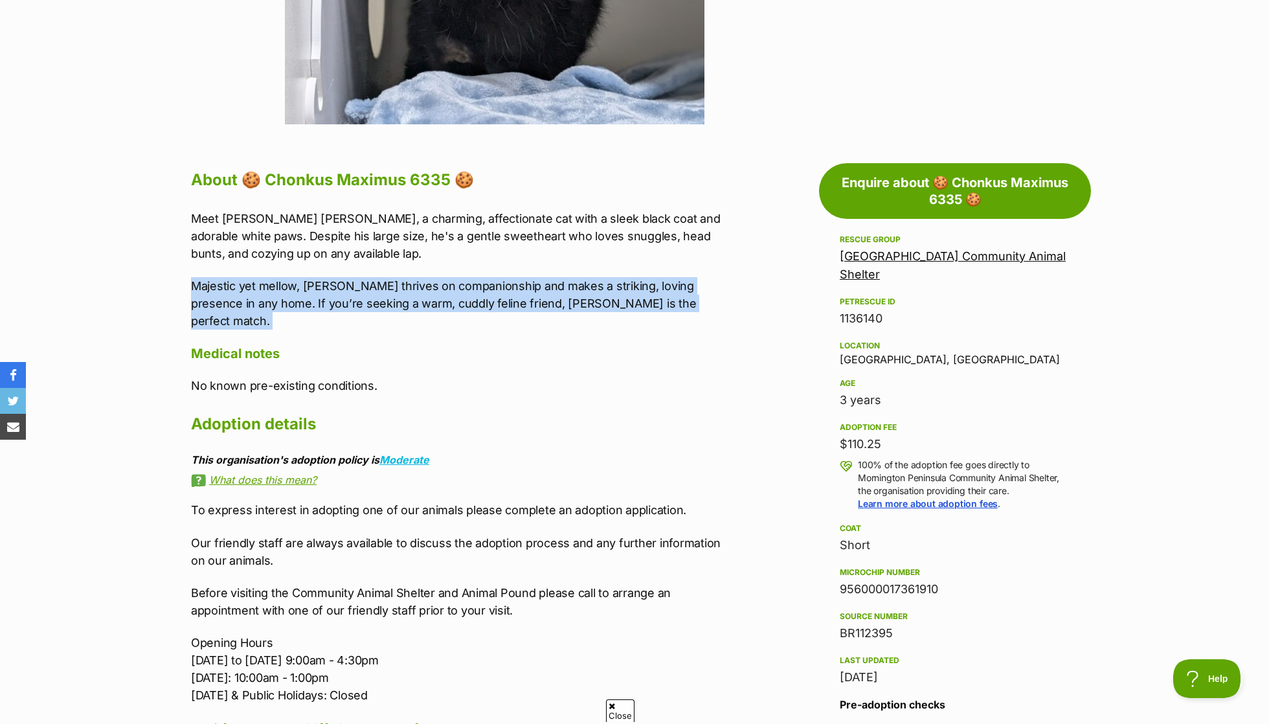
click at [375, 218] on p "Meet [PERSON_NAME] [PERSON_NAME], a charming, affectionate cat with a sleek bla…" at bounding box center [458, 236] width 535 height 52
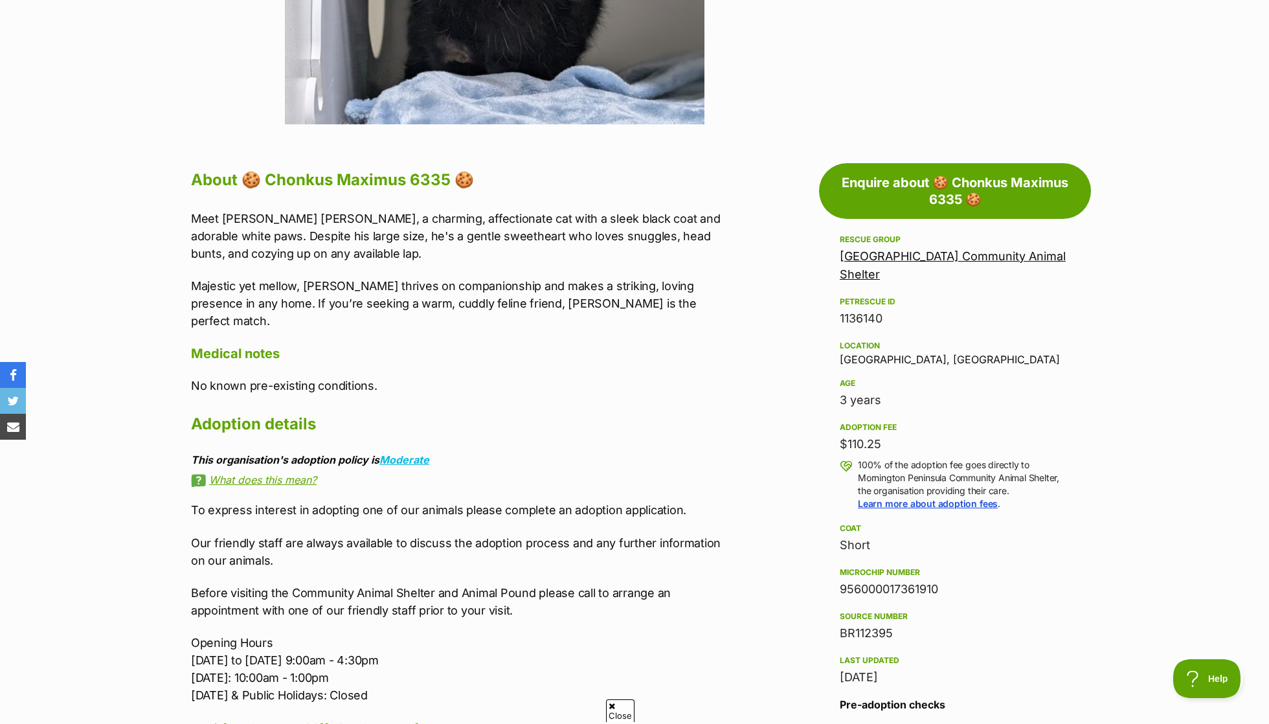
click at [375, 218] on p "Meet Chonkus Maximus, a charming, affectionate cat with a sleek black coat and …" at bounding box center [458, 236] width 535 height 52
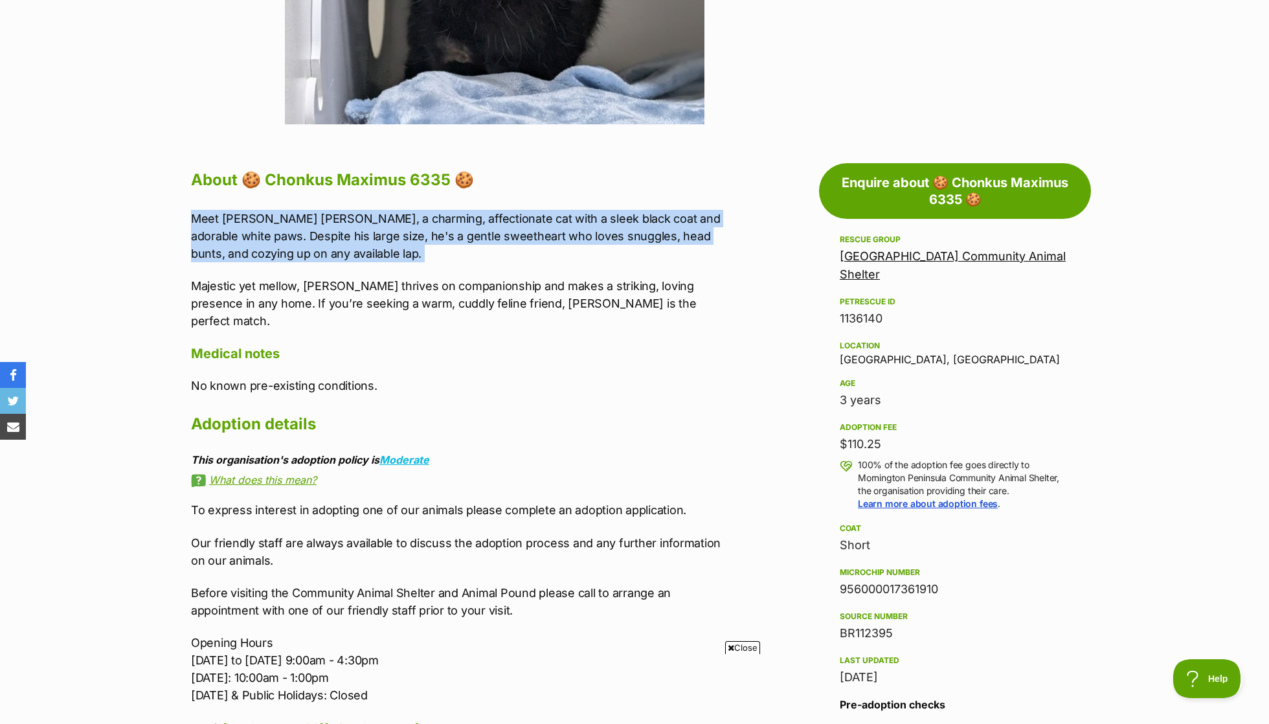
click at [375, 218] on p "Meet Chonkus Maximus, a charming, affectionate cat with a sleek black coat and …" at bounding box center [458, 236] width 535 height 52
click at [382, 259] on p "Meet Chonkus Maximus, a charming, affectionate cat with a sleek black coat and …" at bounding box center [458, 236] width 535 height 52
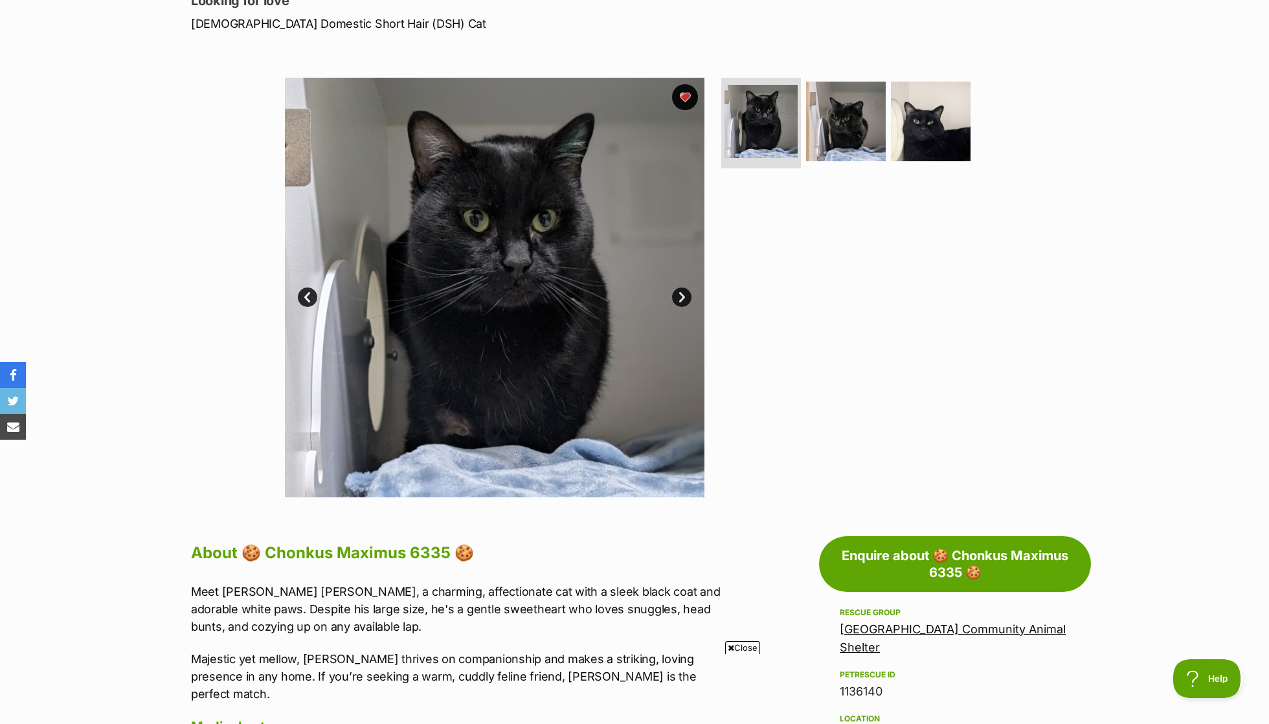
scroll to position [184, 0]
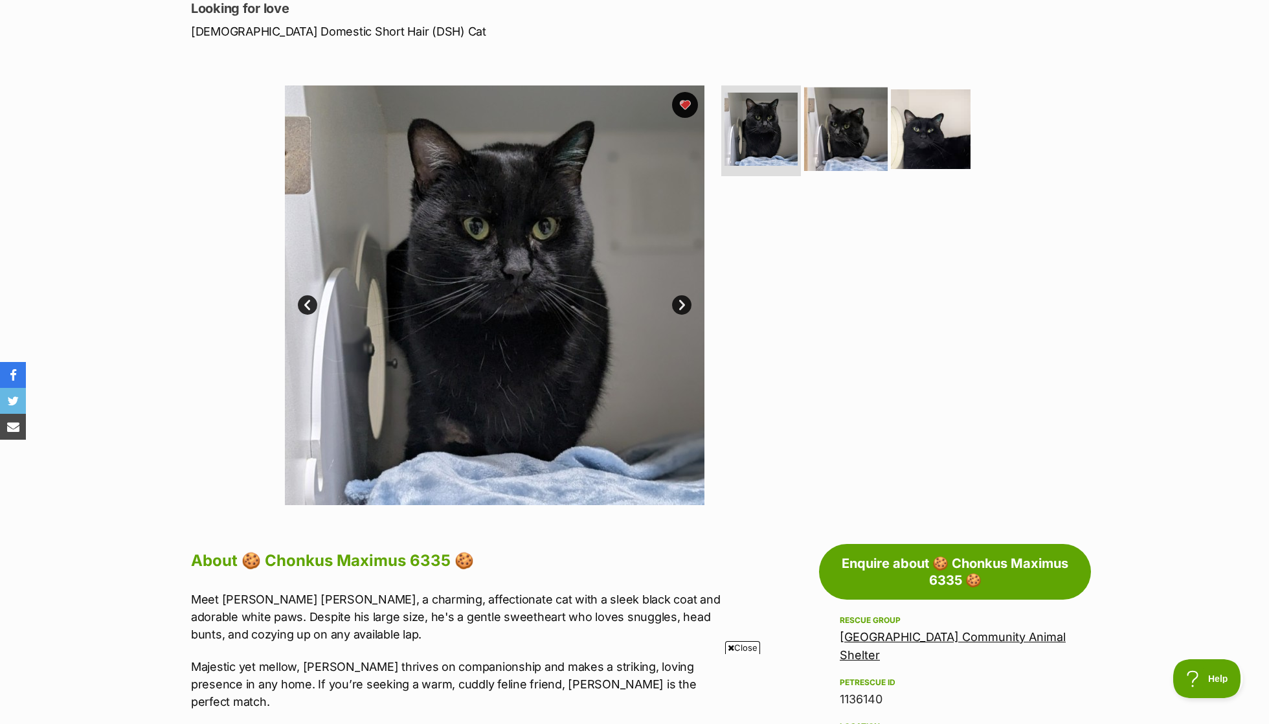
click at [868, 115] on img at bounding box center [846, 129] width 84 height 84
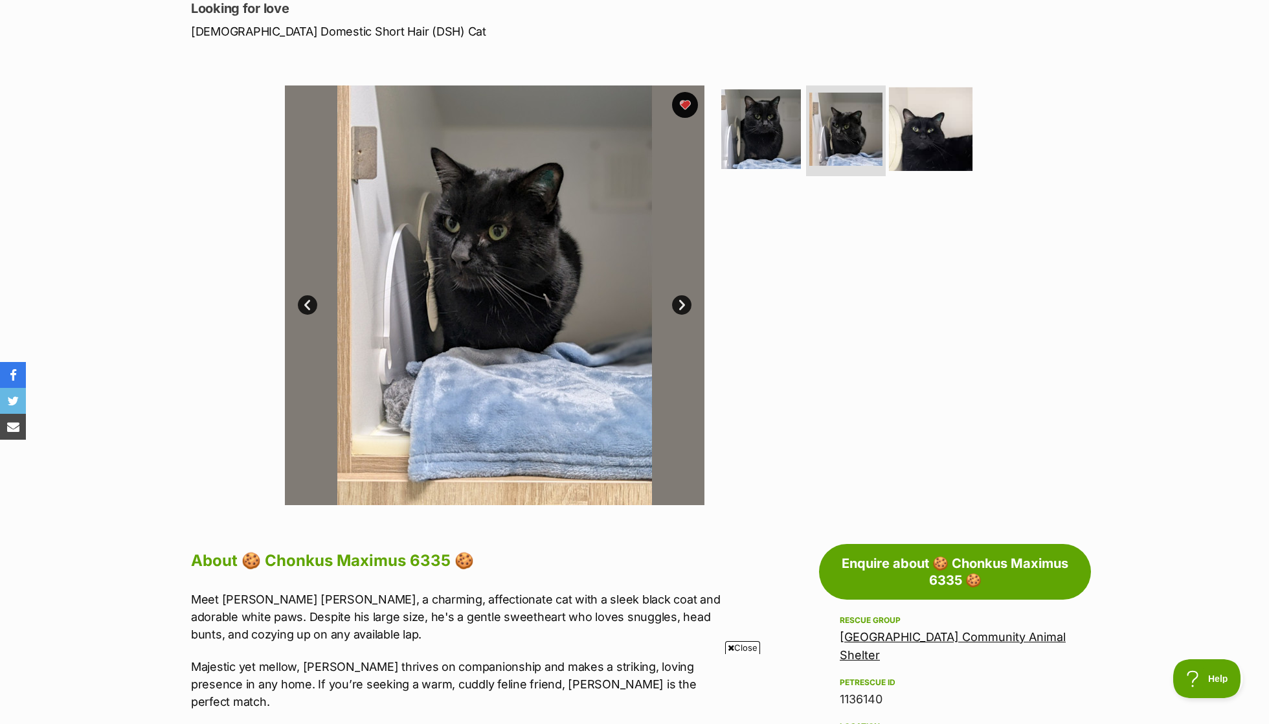
click at [897, 126] on img at bounding box center [931, 129] width 84 height 84
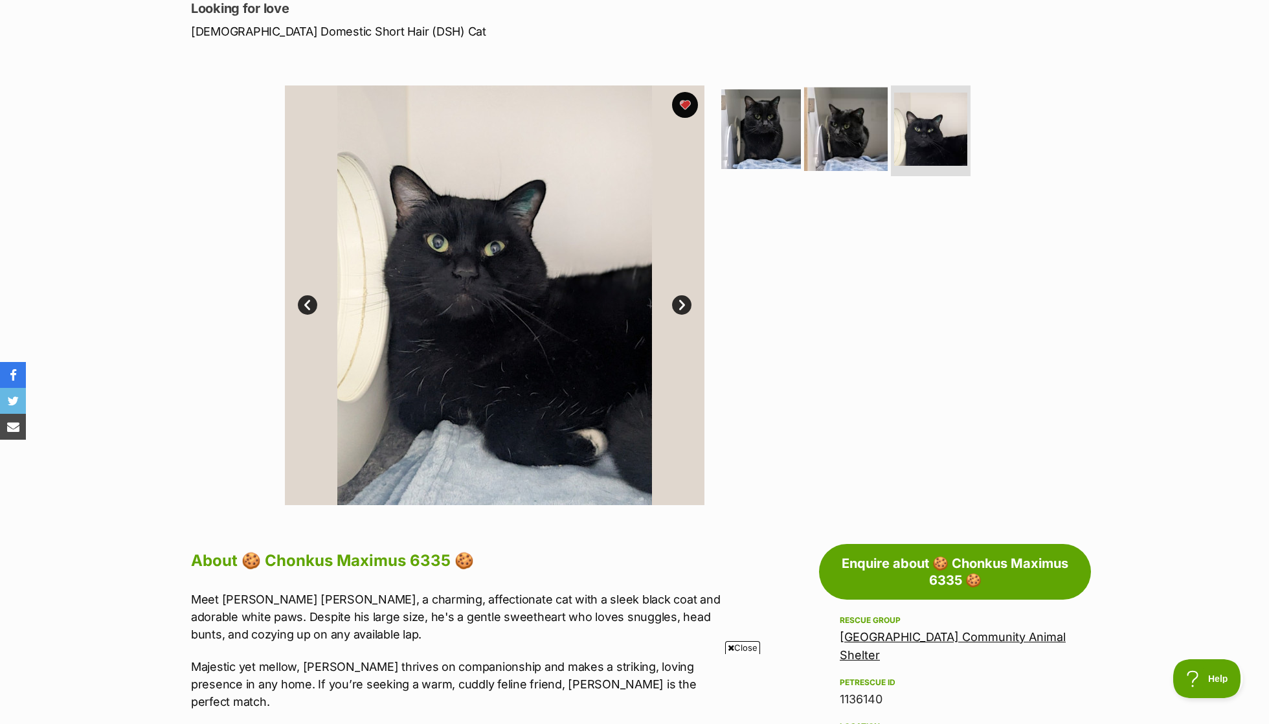
click at [824, 136] on img at bounding box center [846, 129] width 84 height 84
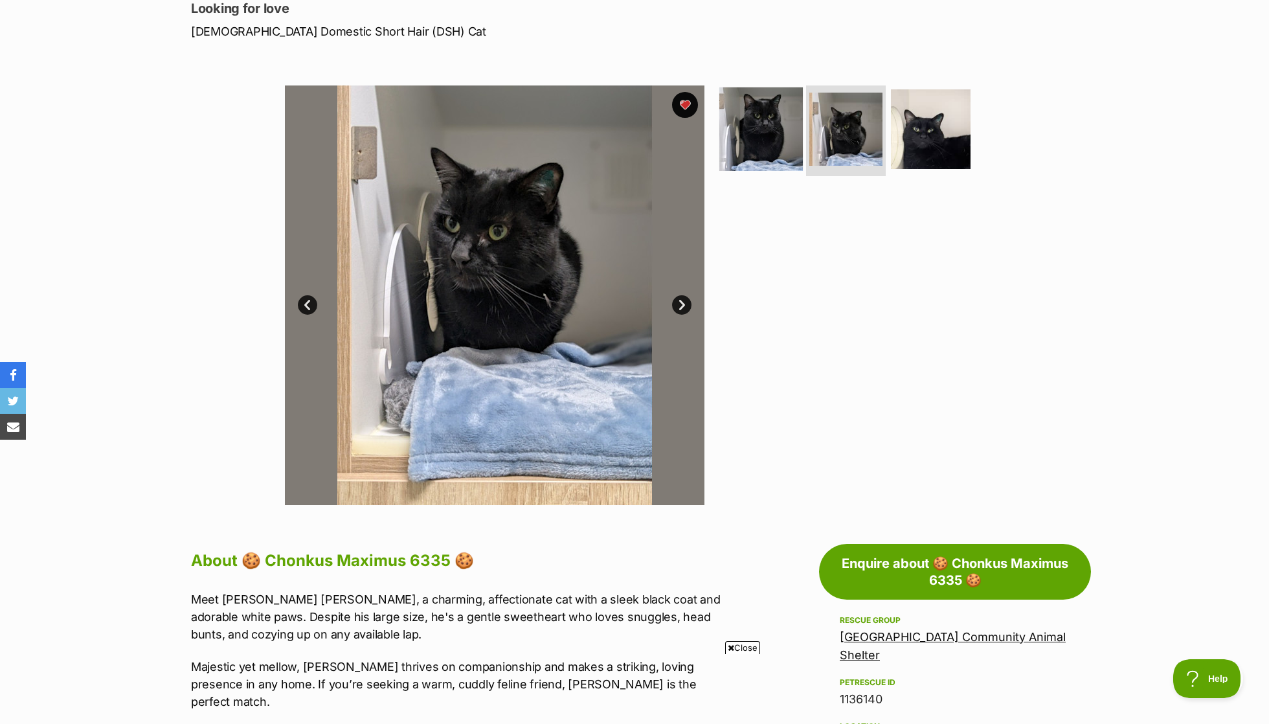
click at [781, 131] on img at bounding box center [761, 129] width 84 height 84
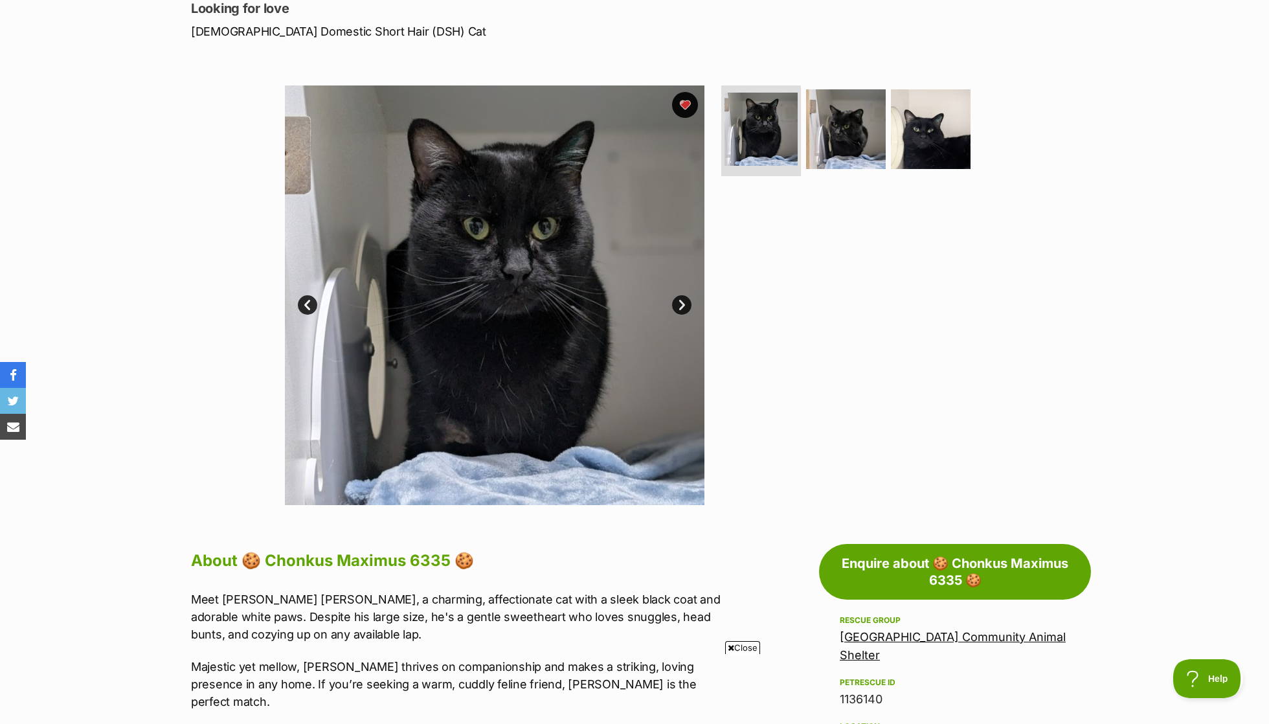
scroll to position [168, 0]
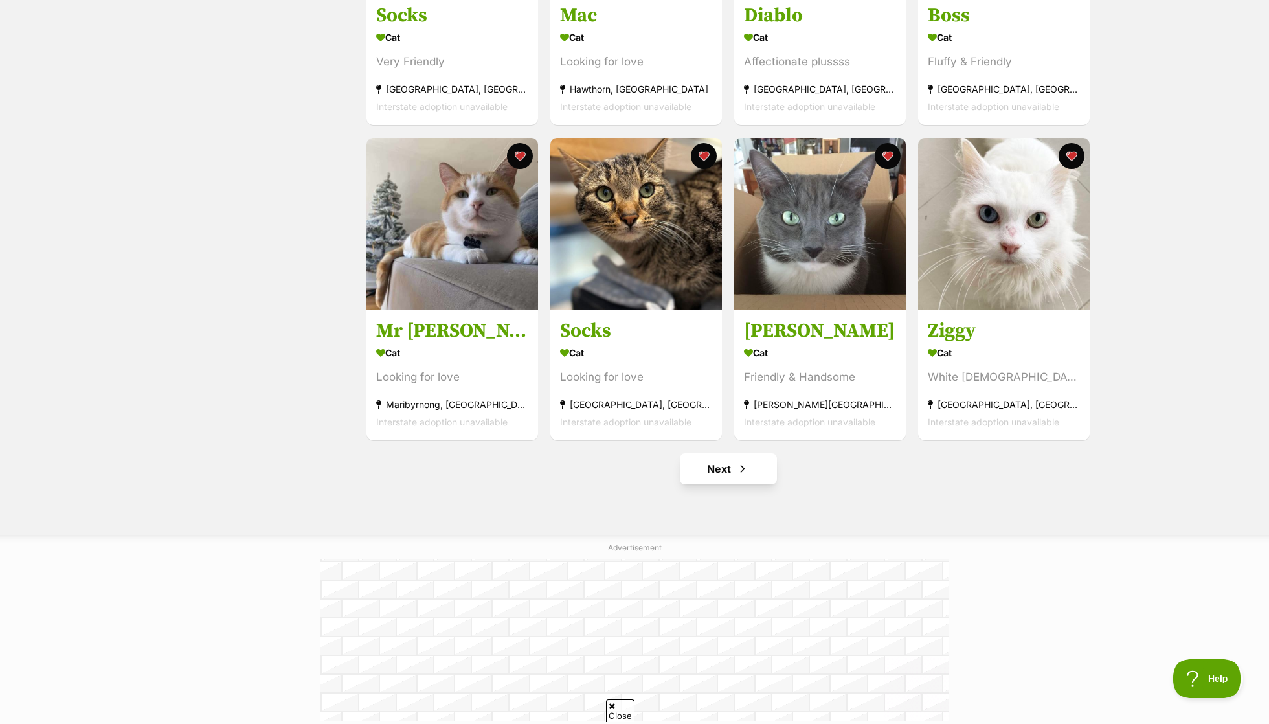
click at [730, 453] on link "Next" at bounding box center [728, 468] width 97 height 31
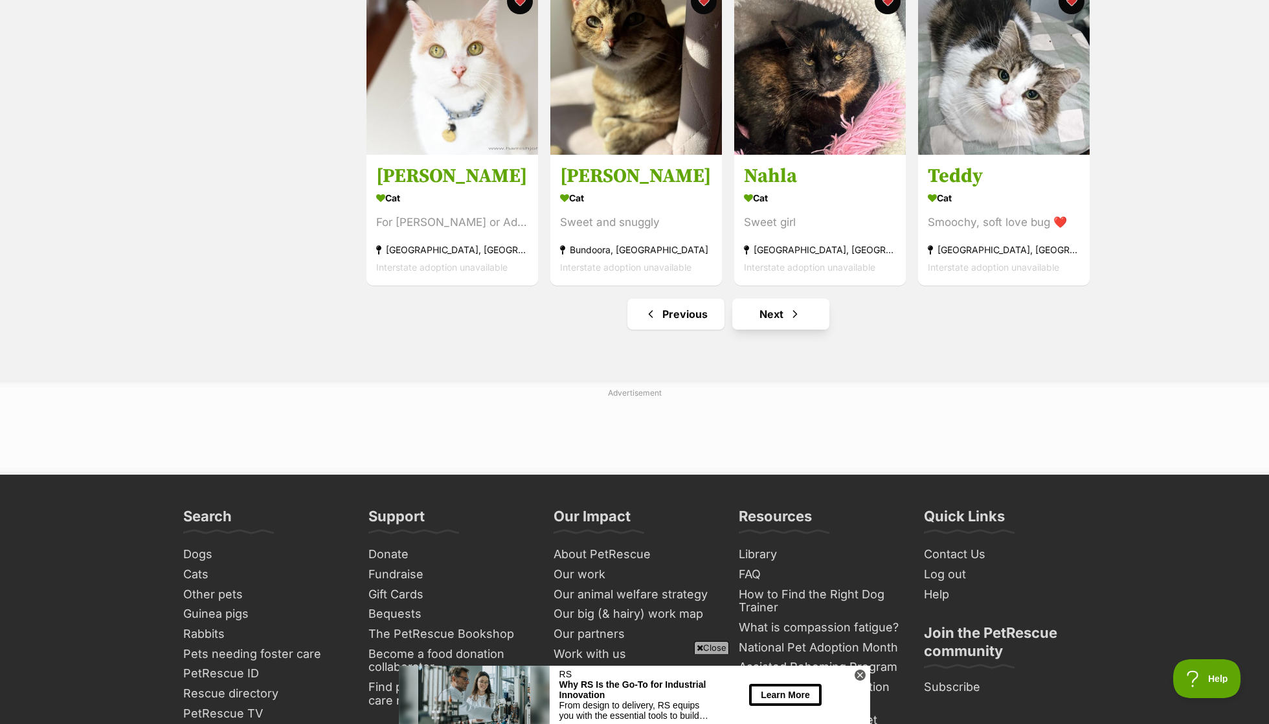
click at [772, 309] on link "Next" at bounding box center [780, 313] width 97 height 31
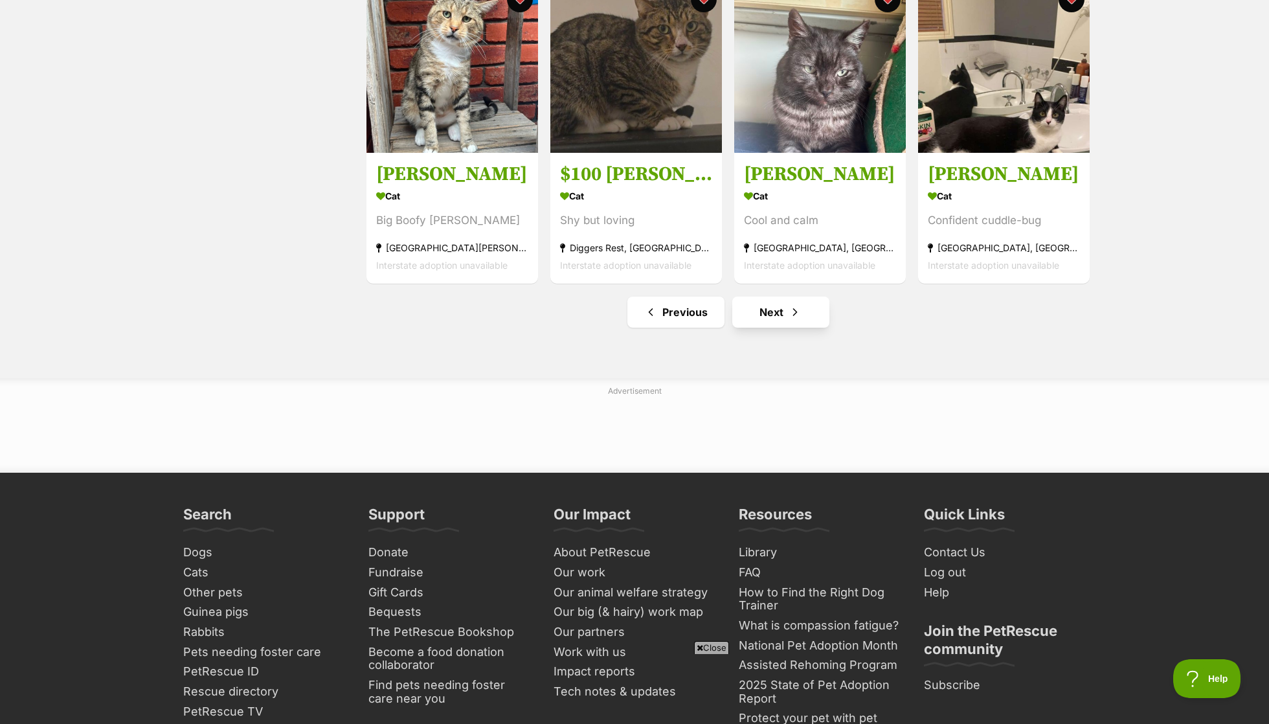
click at [783, 311] on link "Next" at bounding box center [780, 311] width 97 height 31
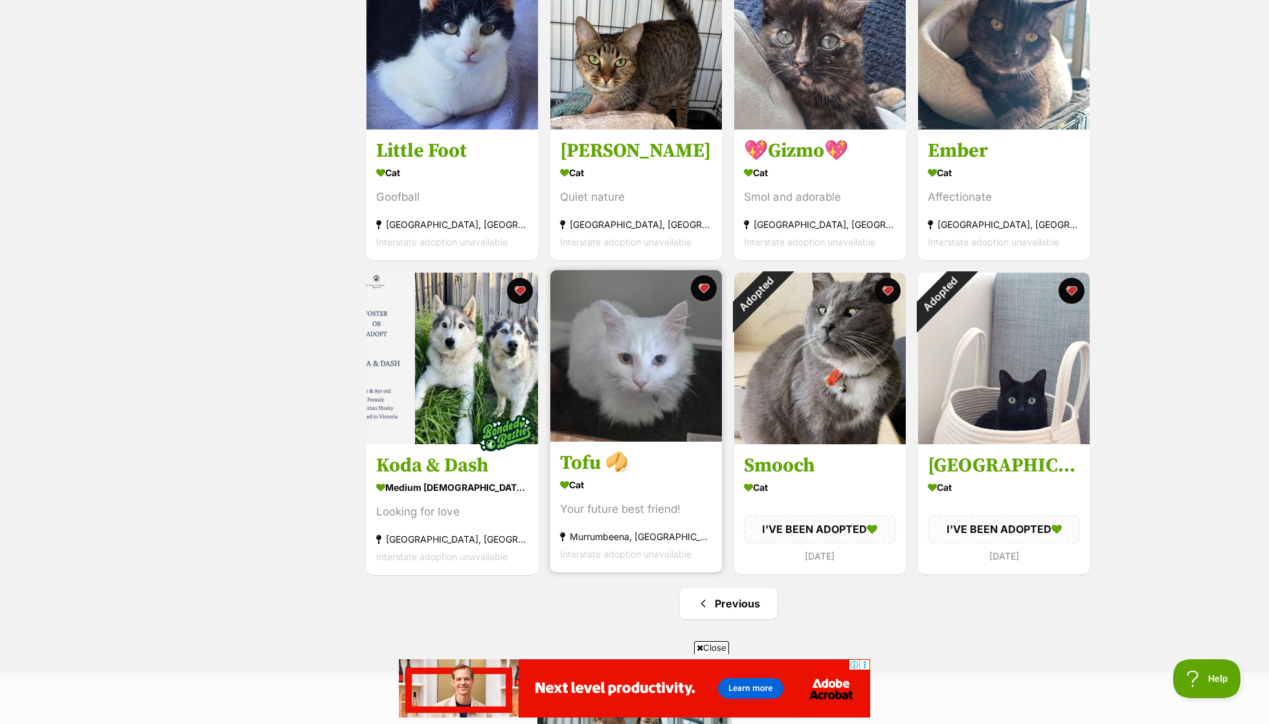
scroll to position [242, 0]
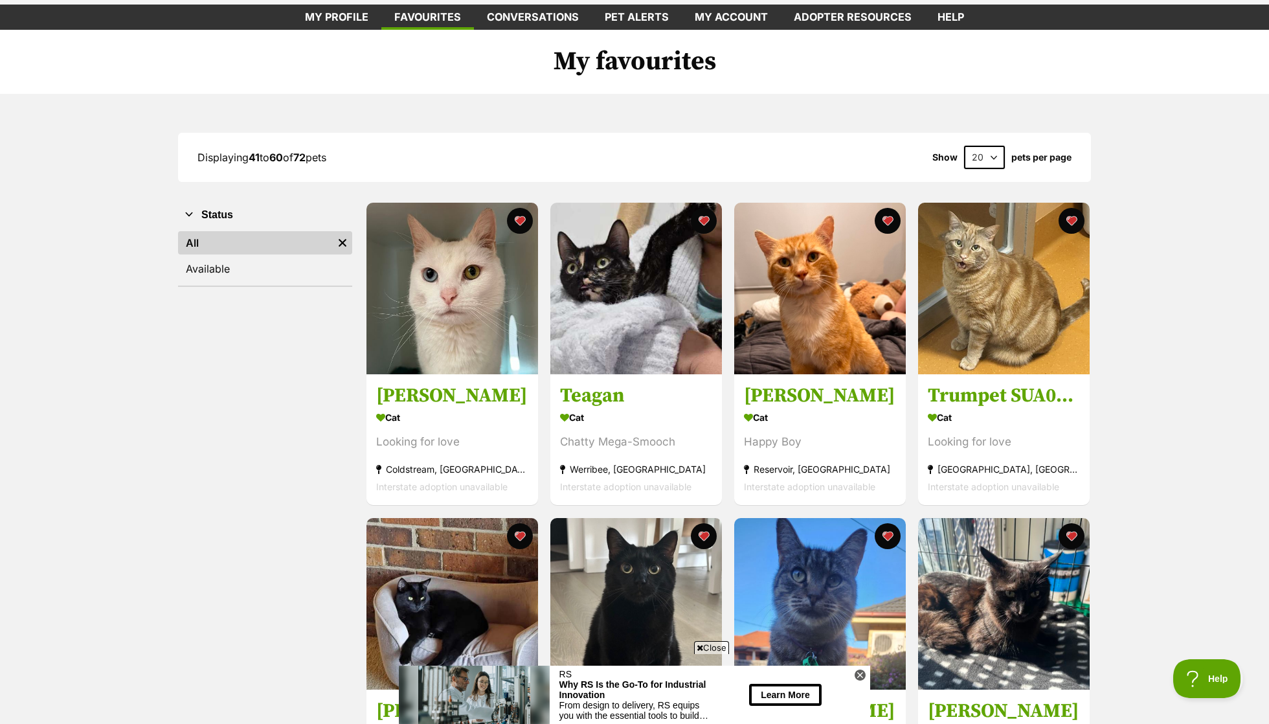
scroll to position [339, 0]
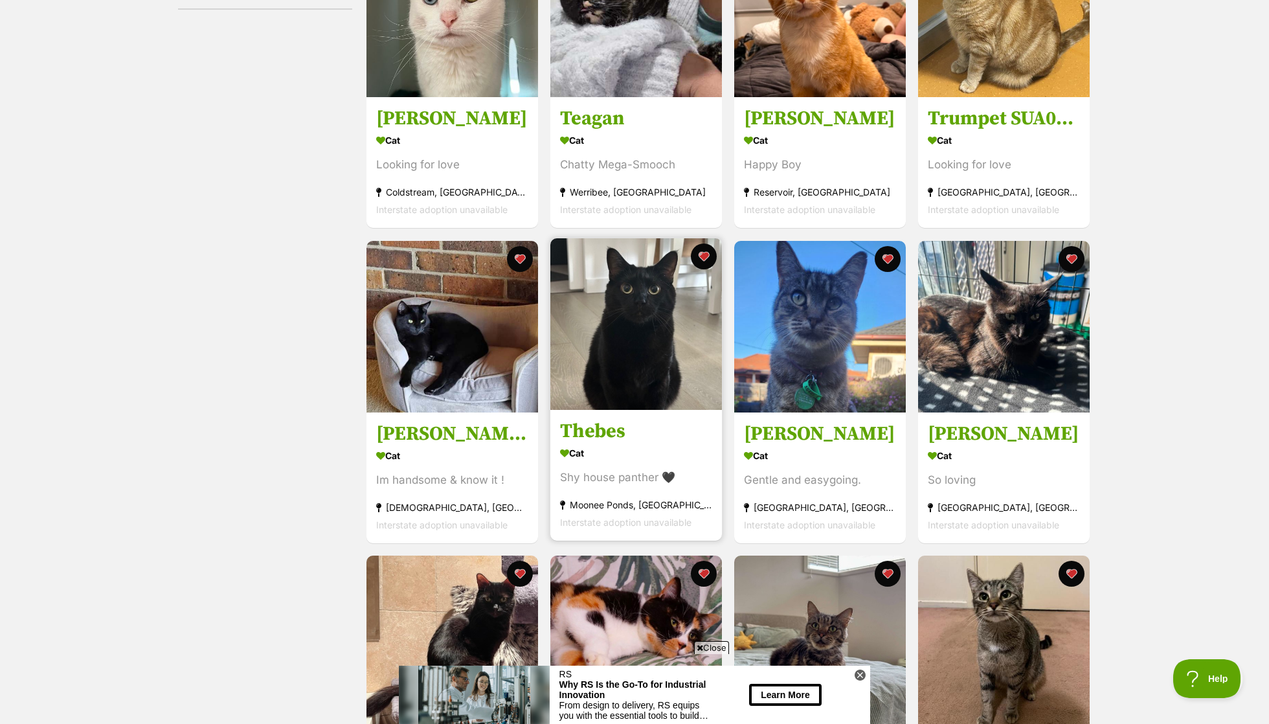
click at [673, 327] on img at bounding box center [636, 324] width 172 height 172
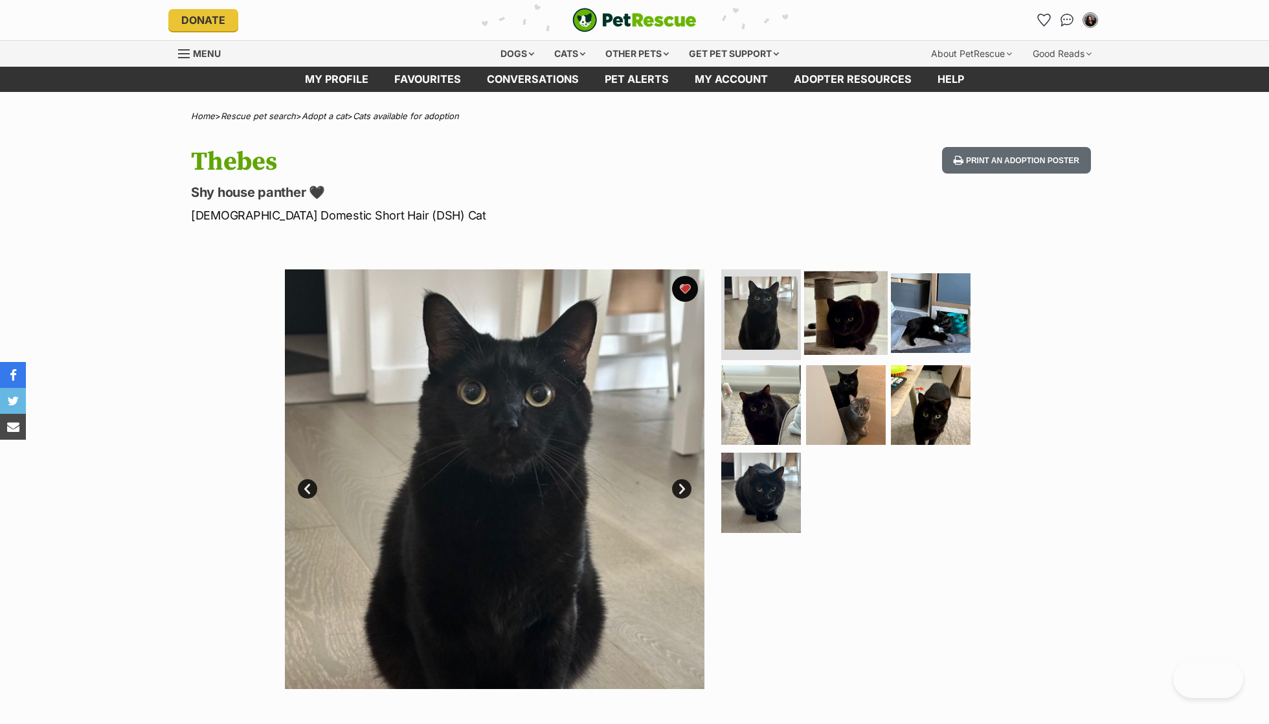
click at [869, 341] on img at bounding box center [846, 313] width 84 height 84
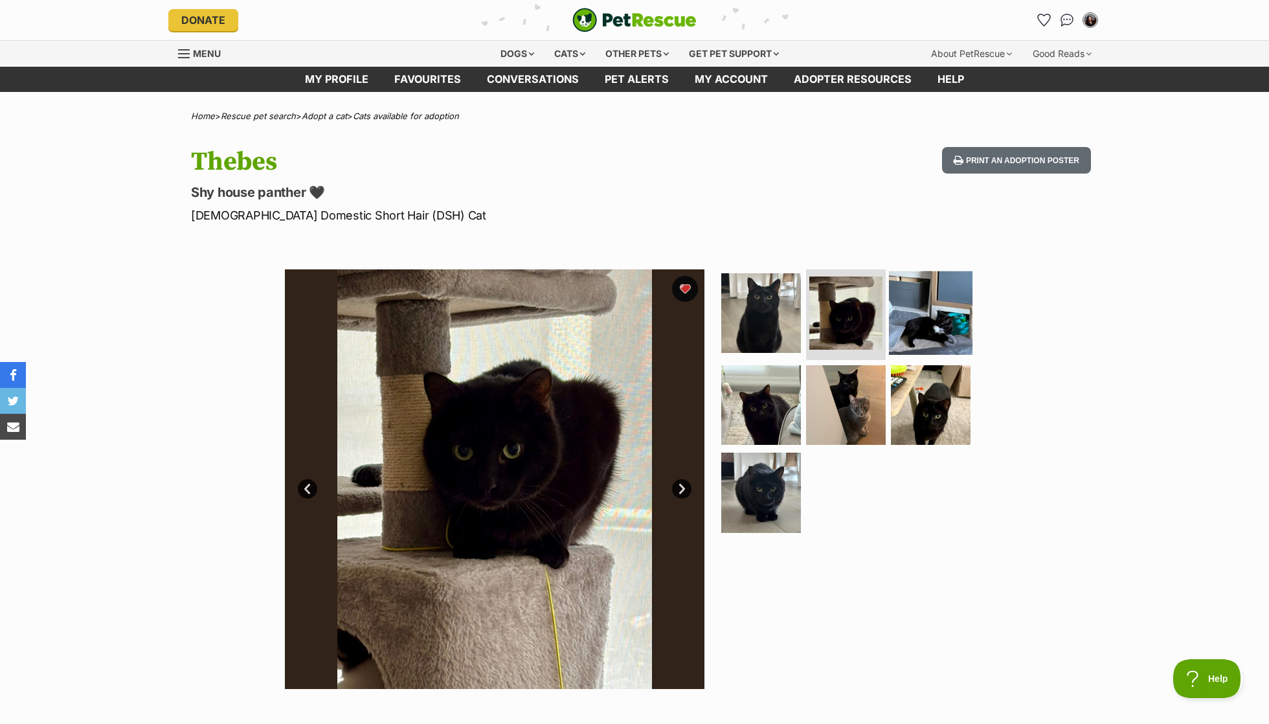
click at [920, 329] on img at bounding box center [931, 313] width 84 height 84
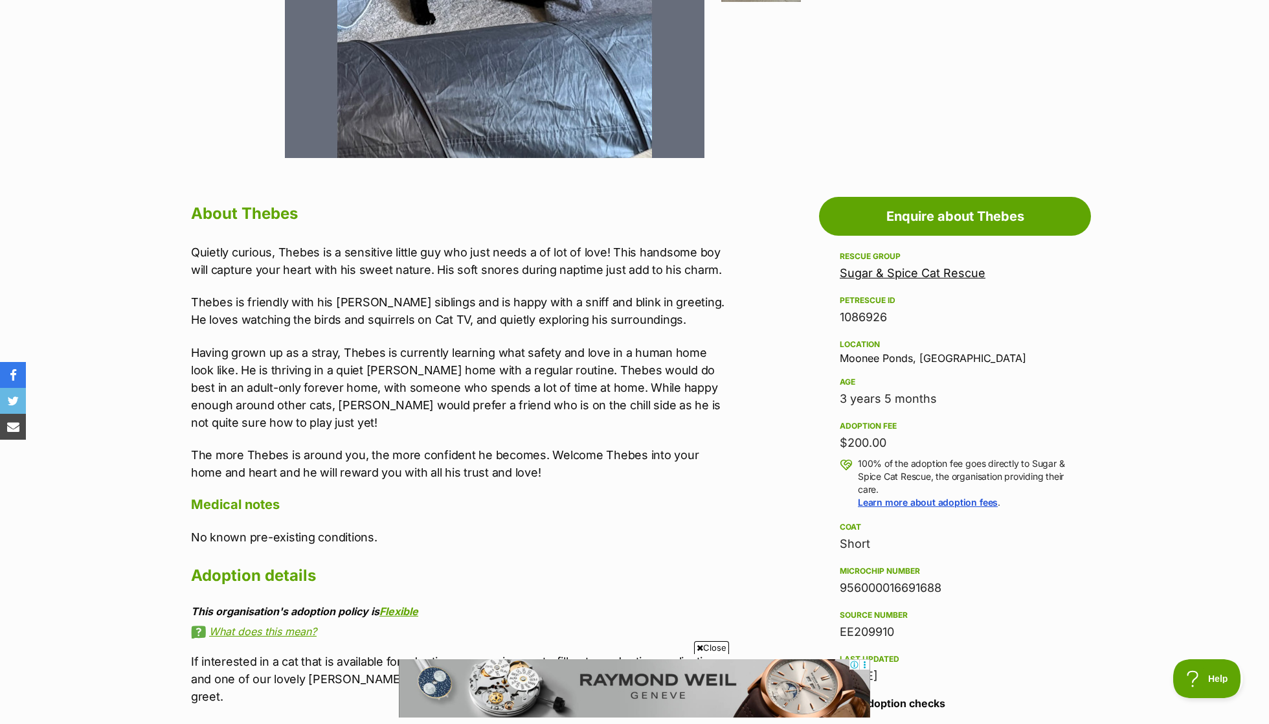
click at [399, 265] on p "Quietly curious, Thebes is a sensitive little guy who just needs a of lot of lo…" at bounding box center [458, 260] width 535 height 35
click at [421, 309] on p "Thebes is friendly with his foster siblings and is happy with a sniff and blink…" at bounding box center [458, 310] width 535 height 35
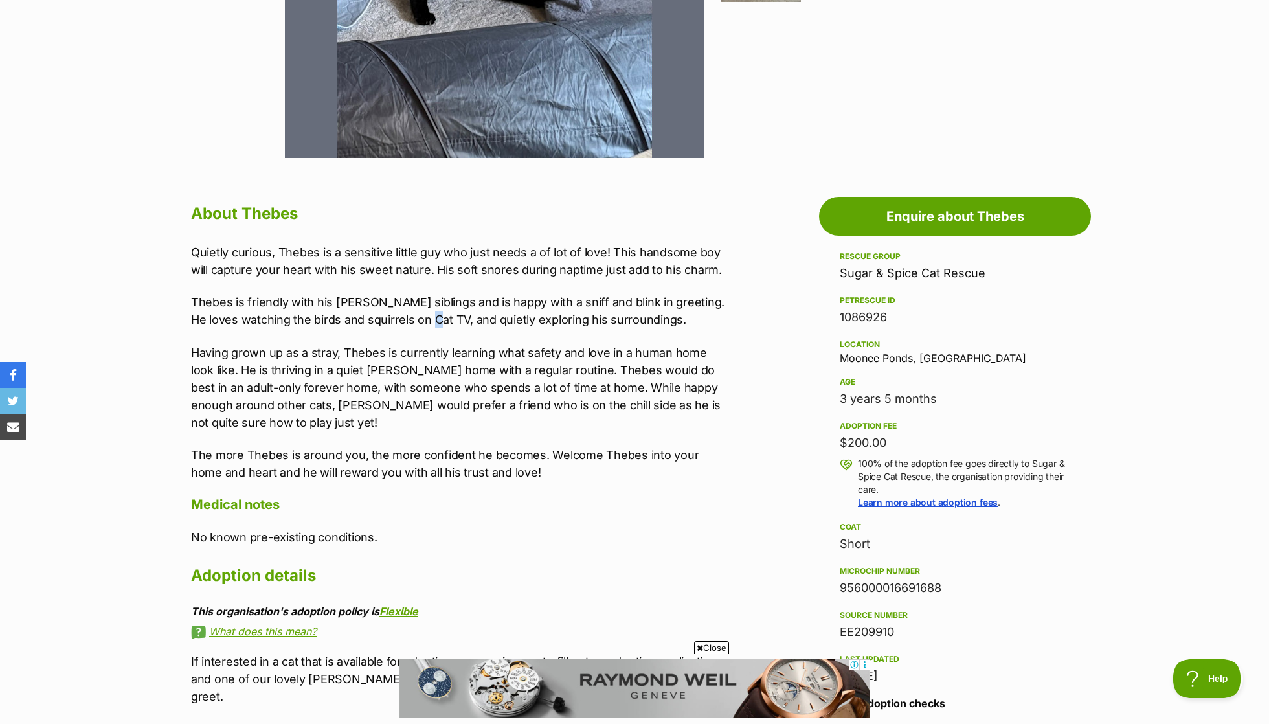
click at [421, 309] on p "Thebes is friendly with his foster siblings and is happy with a sniff and blink…" at bounding box center [458, 310] width 535 height 35
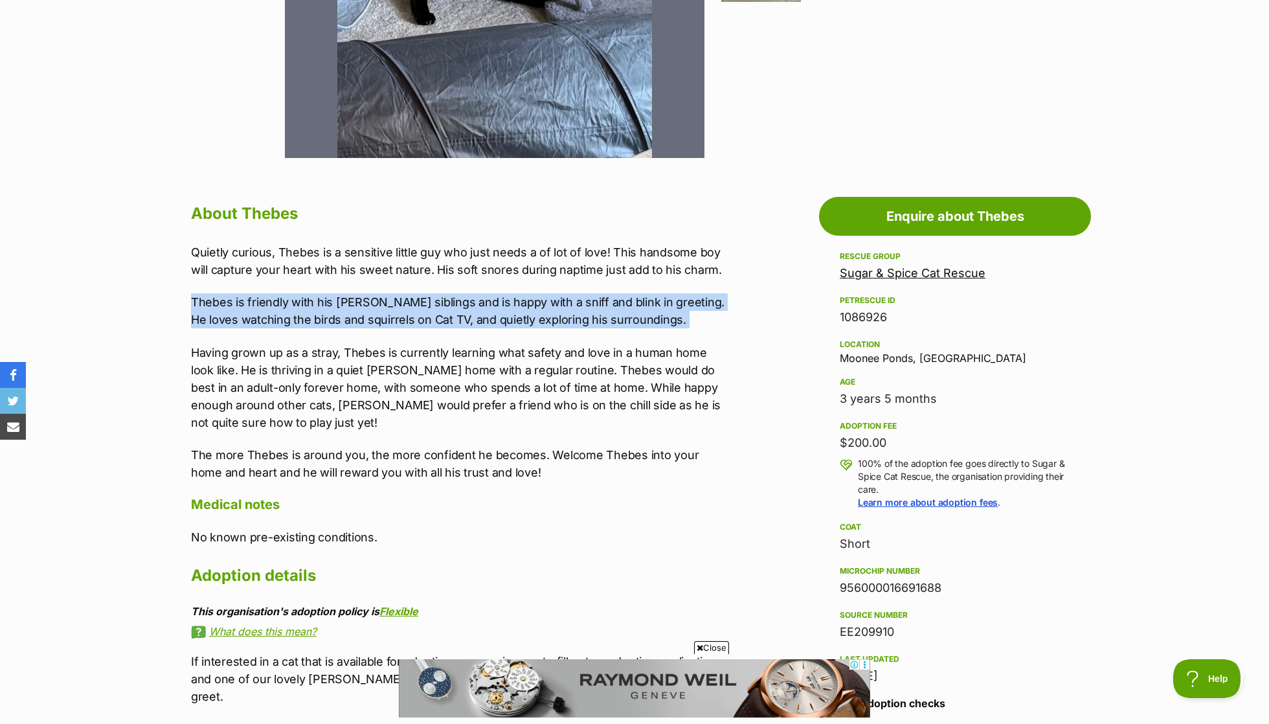
click at [421, 309] on p "Thebes is friendly with his foster siblings and is happy with a sniff and blink…" at bounding box center [458, 310] width 535 height 35
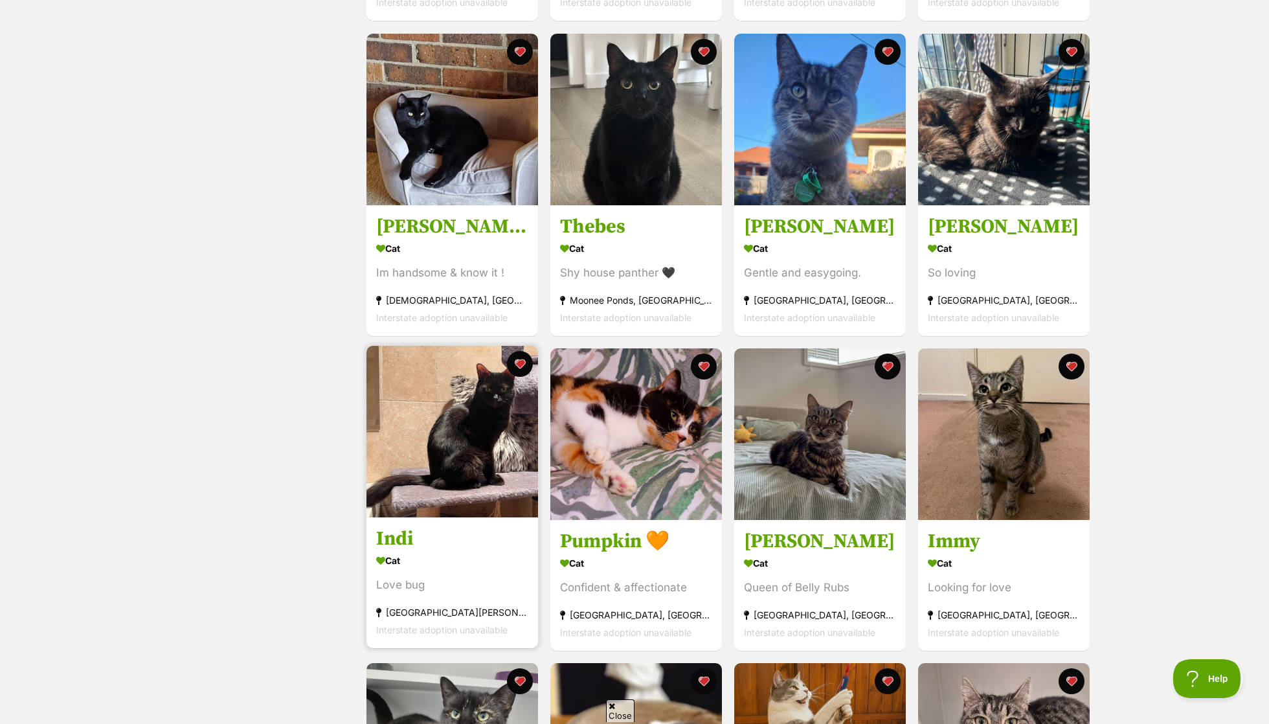
click at [460, 545] on h3 "Indi" at bounding box center [452, 538] width 152 height 25
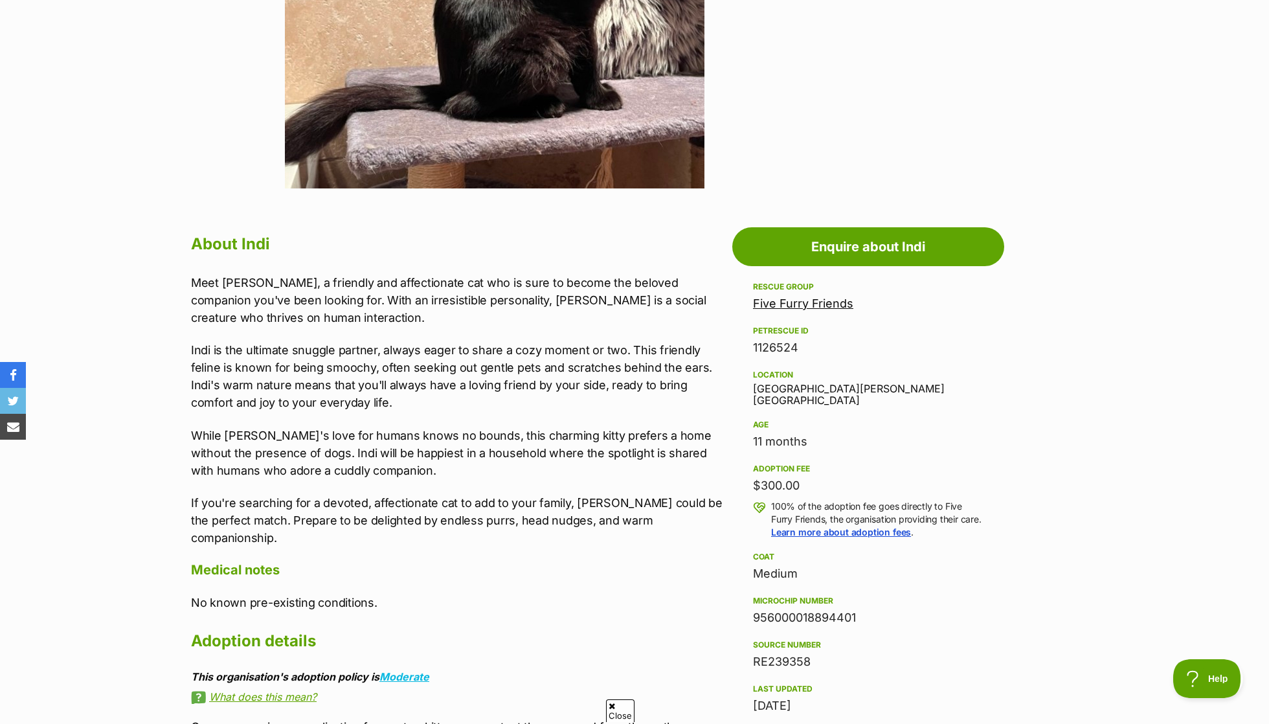
scroll to position [500, 0]
click at [801, 296] on link "Five Furry Friends" at bounding box center [803, 303] width 100 height 14
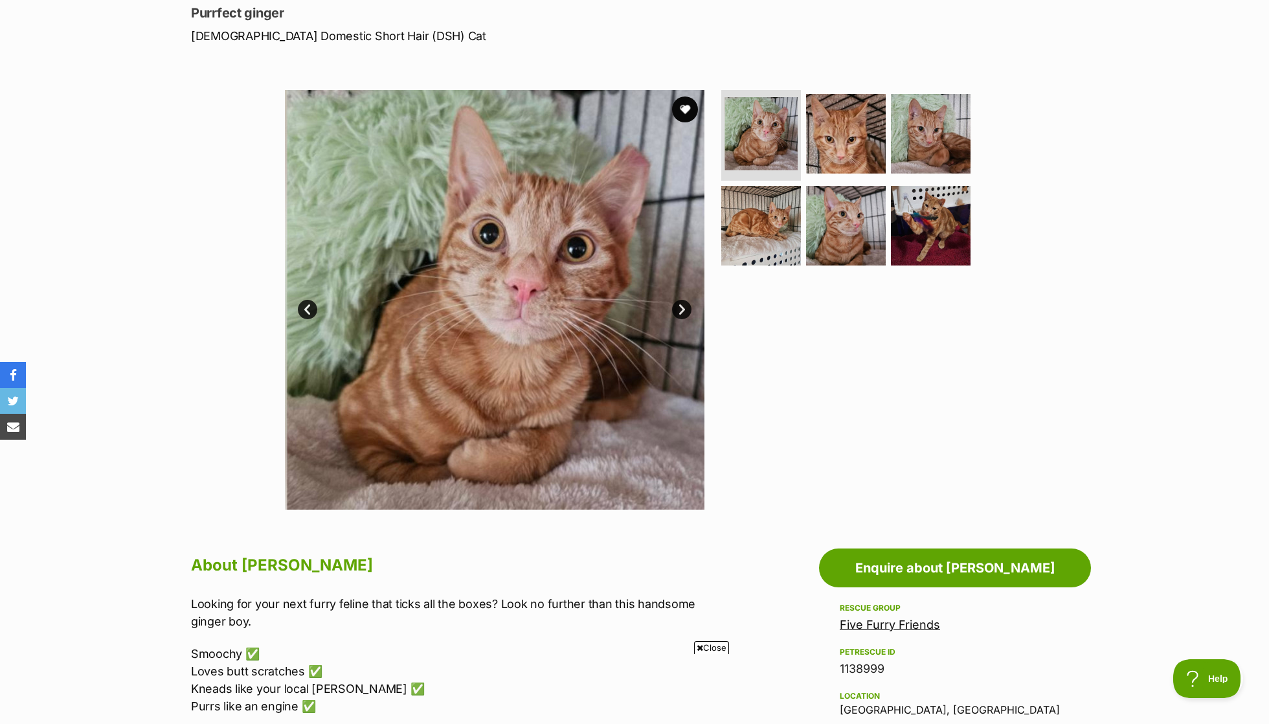
scroll to position [145, 0]
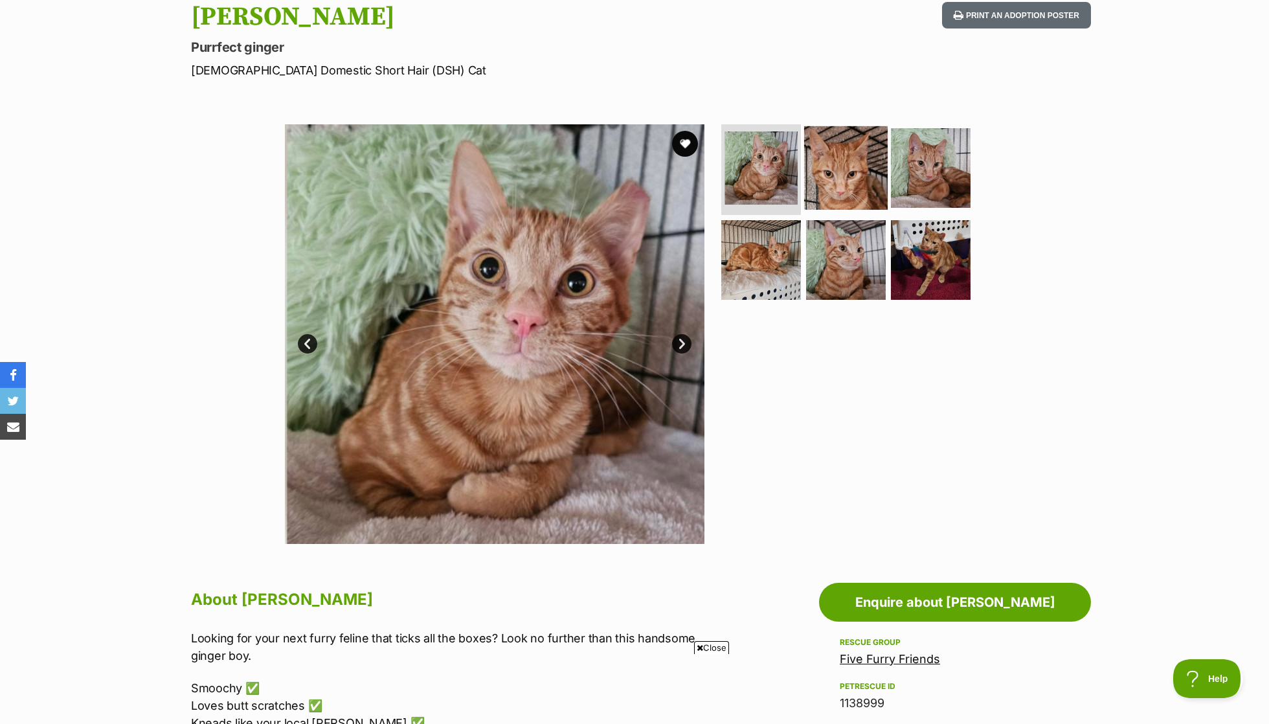
click at [865, 173] on img at bounding box center [846, 168] width 84 height 84
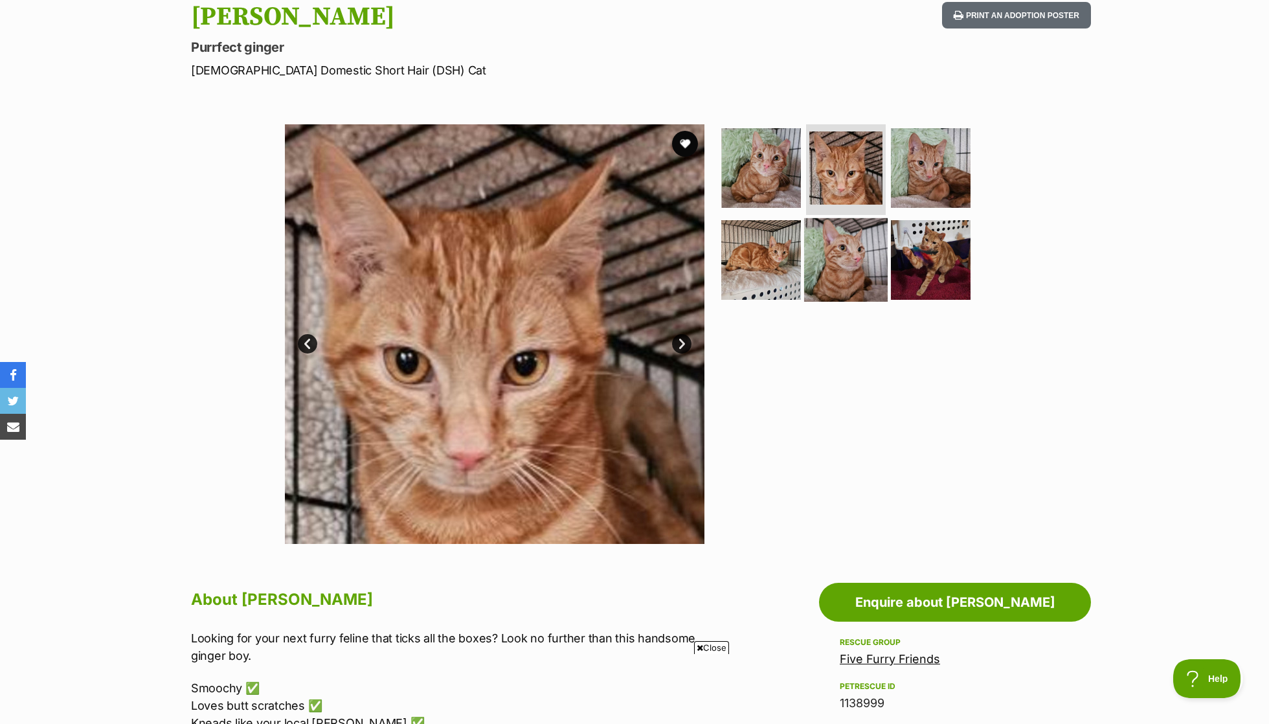
click at [850, 252] on img at bounding box center [846, 260] width 84 height 84
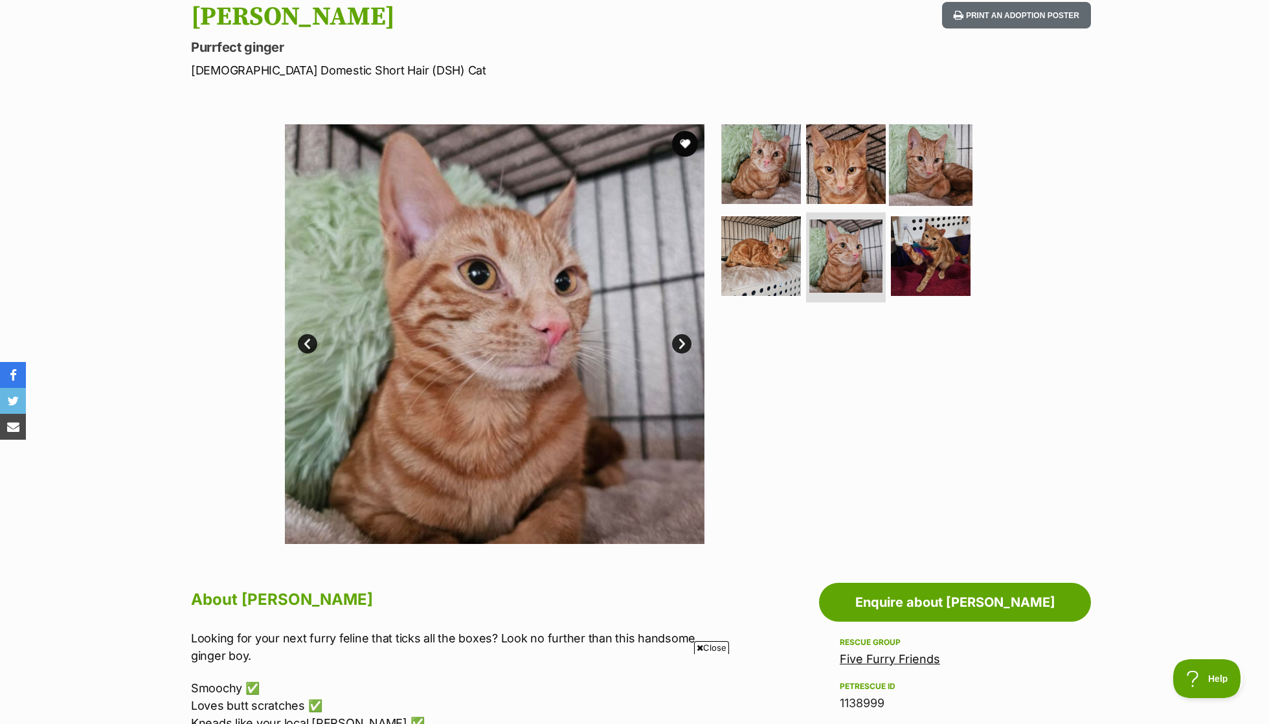
click at [932, 171] on img at bounding box center [931, 164] width 84 height 84
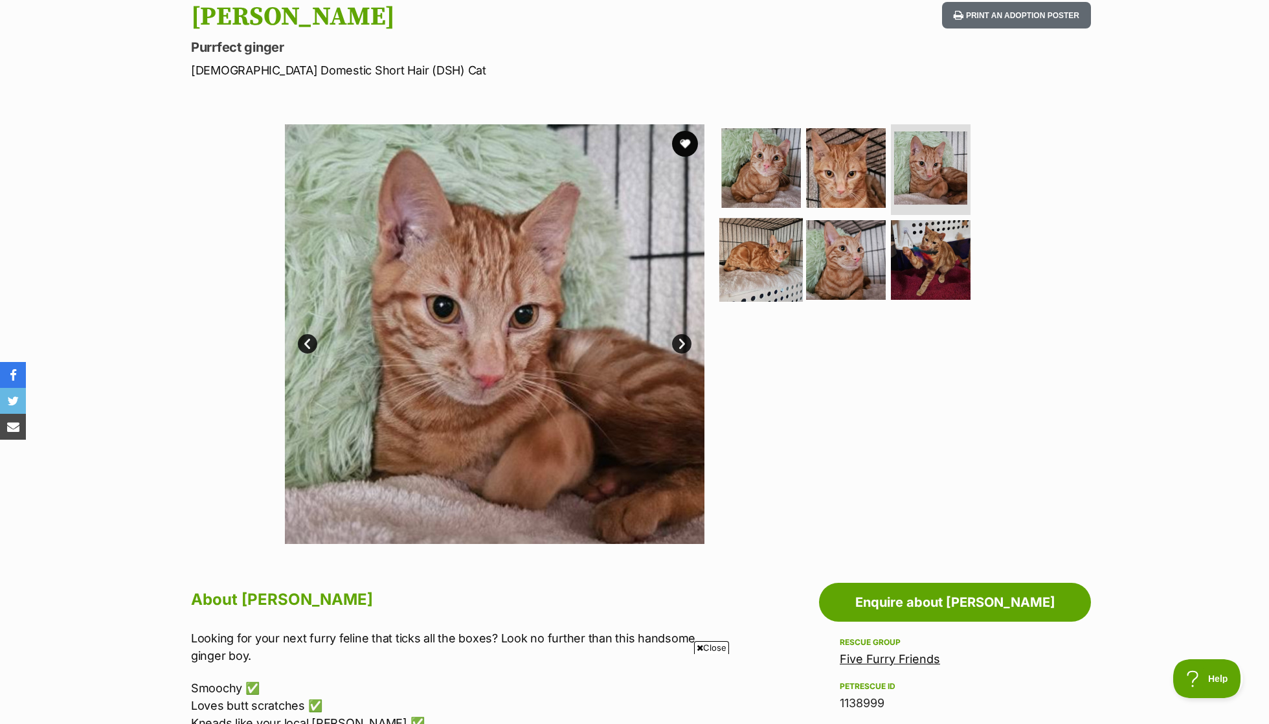
click at [755, 251] on img at bounding box center [761, 260] width 84 height 84
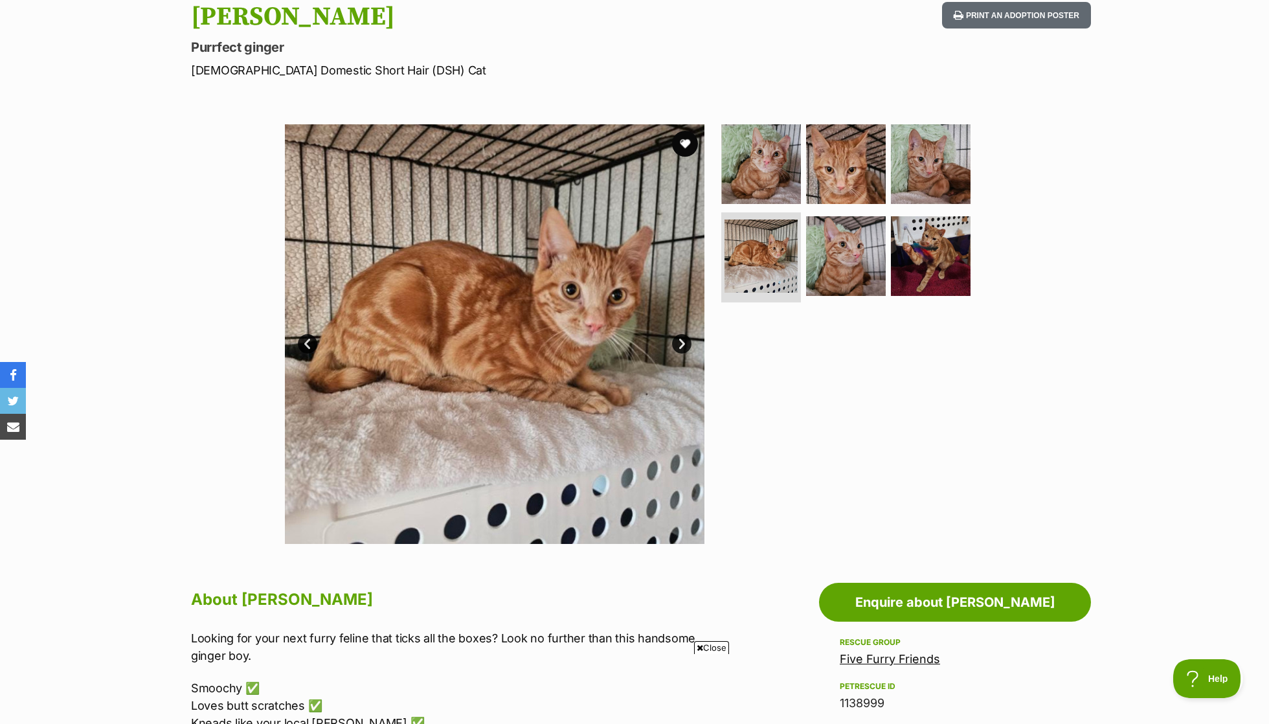
click at [985, 270] on section "Available 4 of 6 images 4 of 6 images 4 of 6 images 4 of 6 images 4 of 6 images…" at bounding box center [634, 324] width 738 height 439
click at [953, 255] on img at bounding box center [931, 256] width 84 height 84
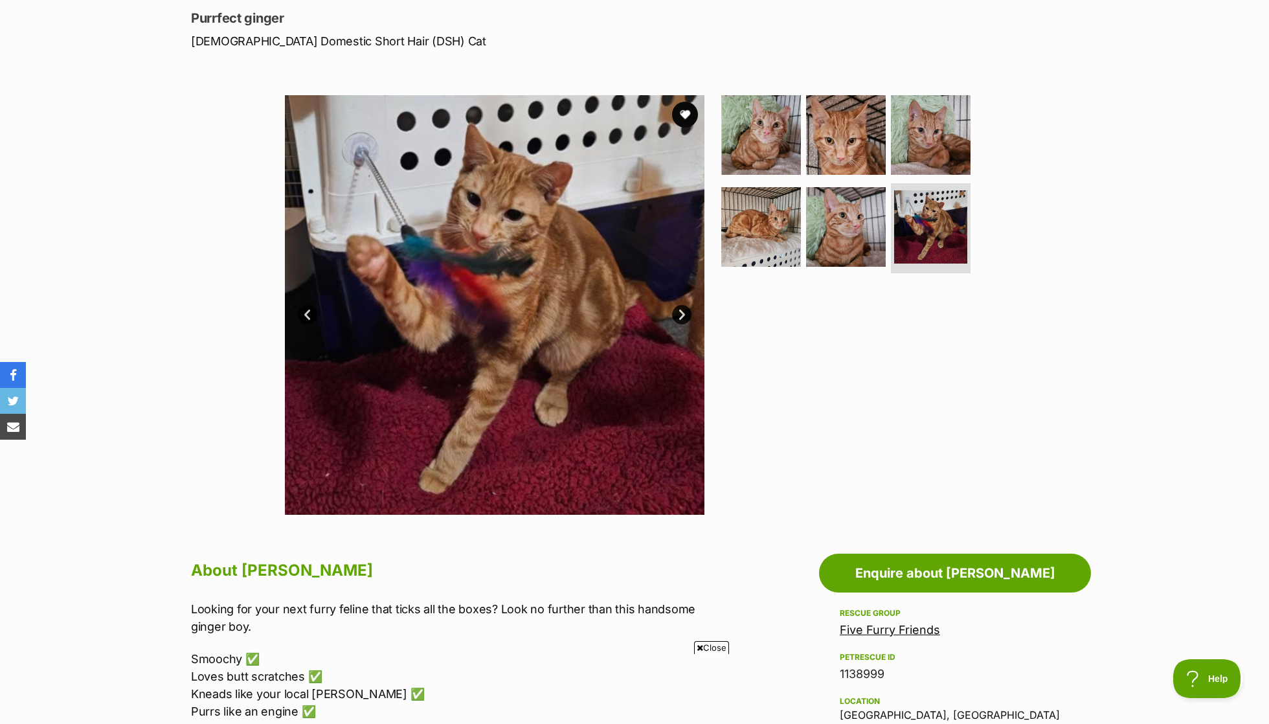
scroll to position [174, 0]
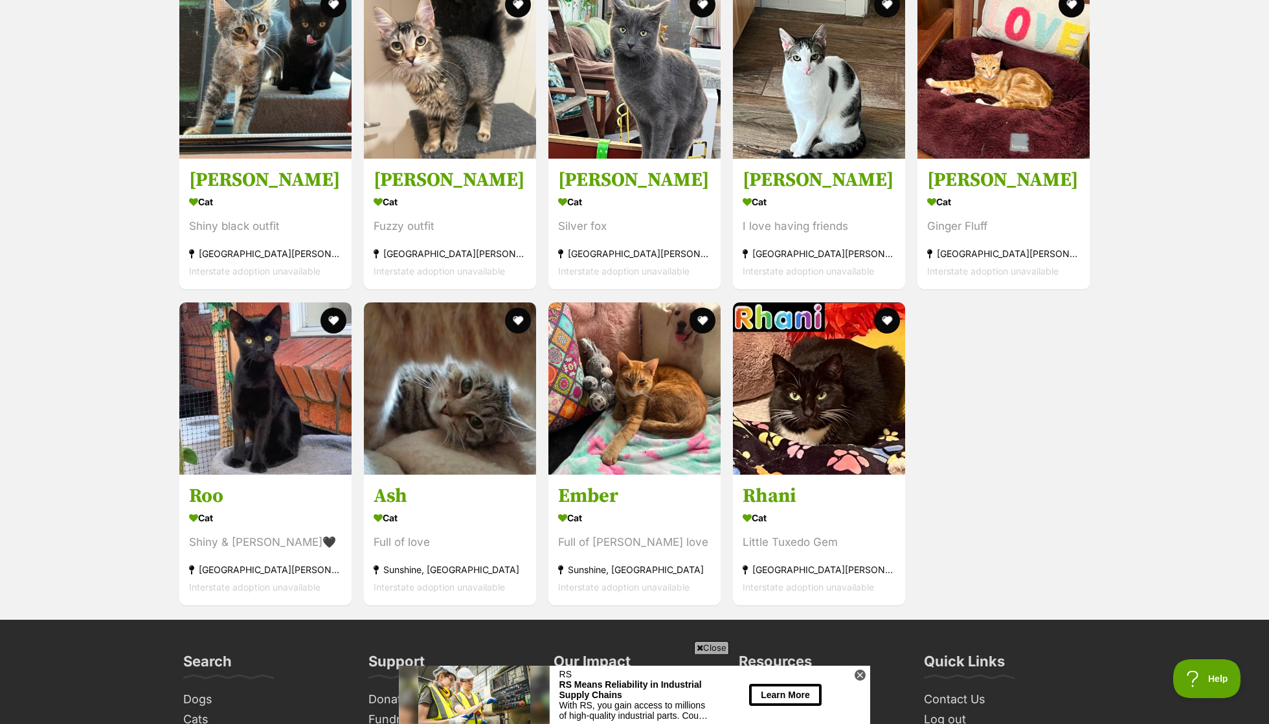
scroll to position [2049, 0]
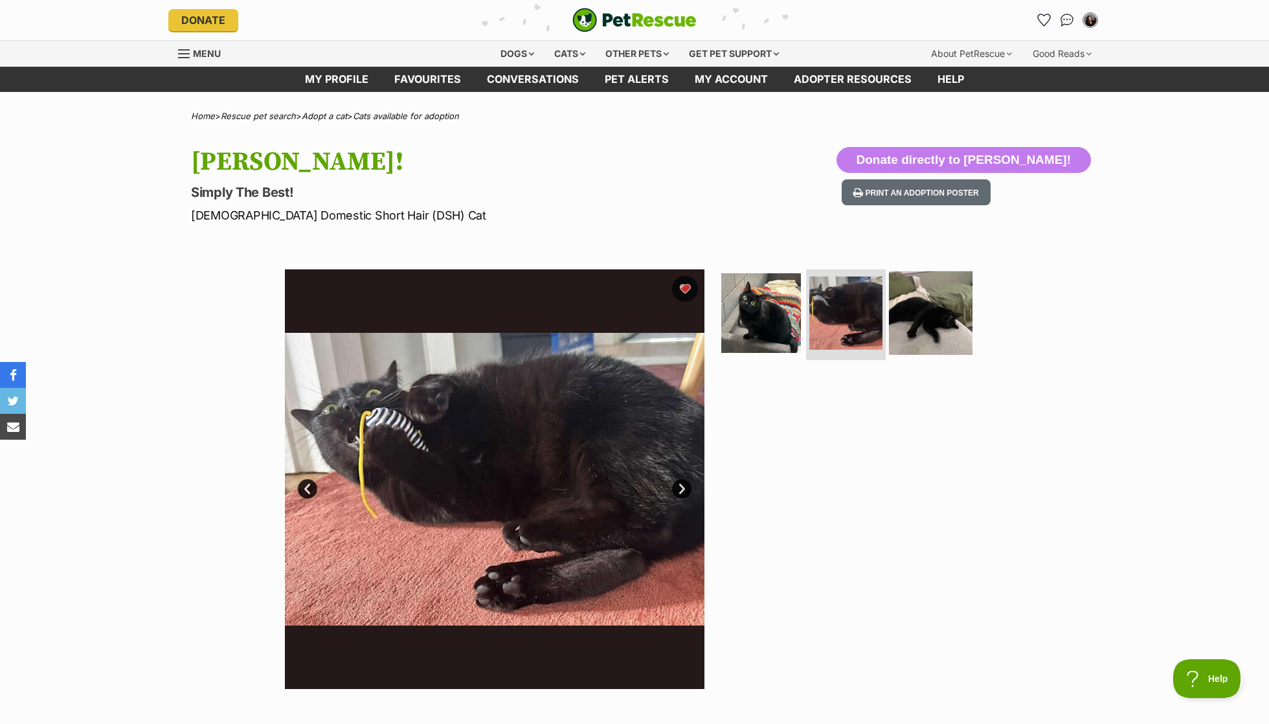
click at [935, 317] on img at bounding box center [931, 313] width 84 height 84
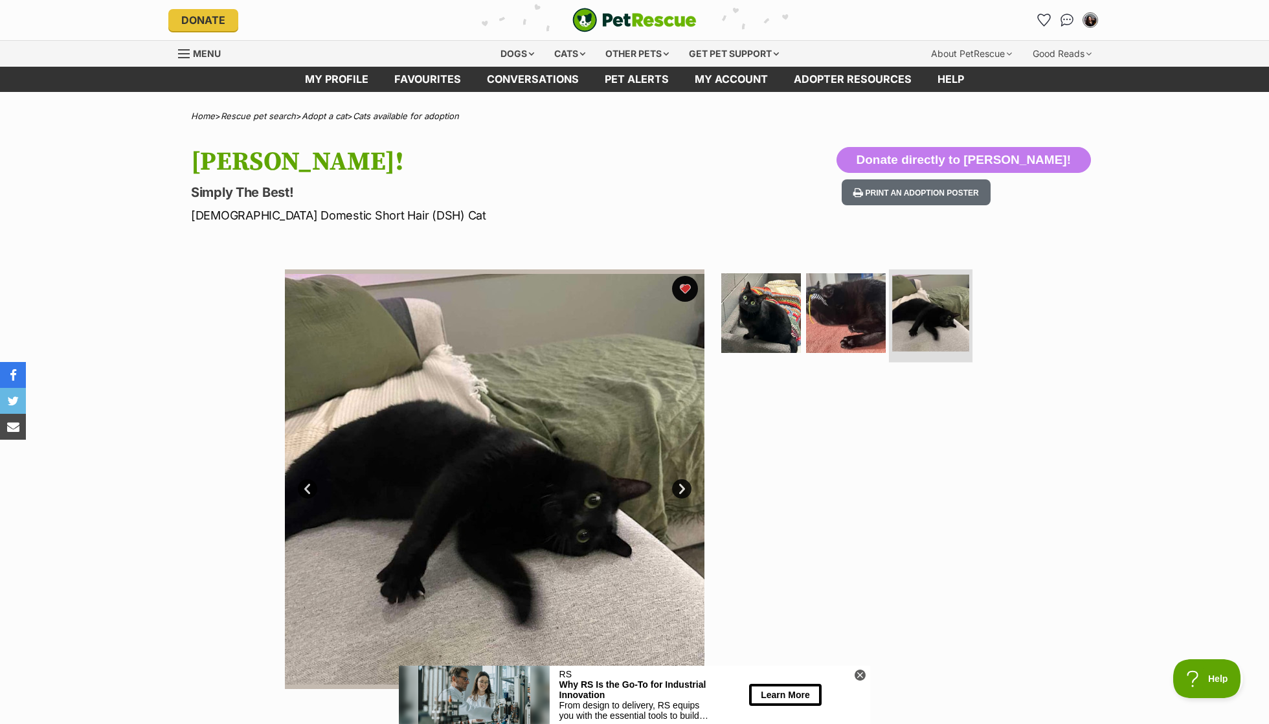
click at [935, 317] on img at bounding box center [930, 312] width 77 height 77
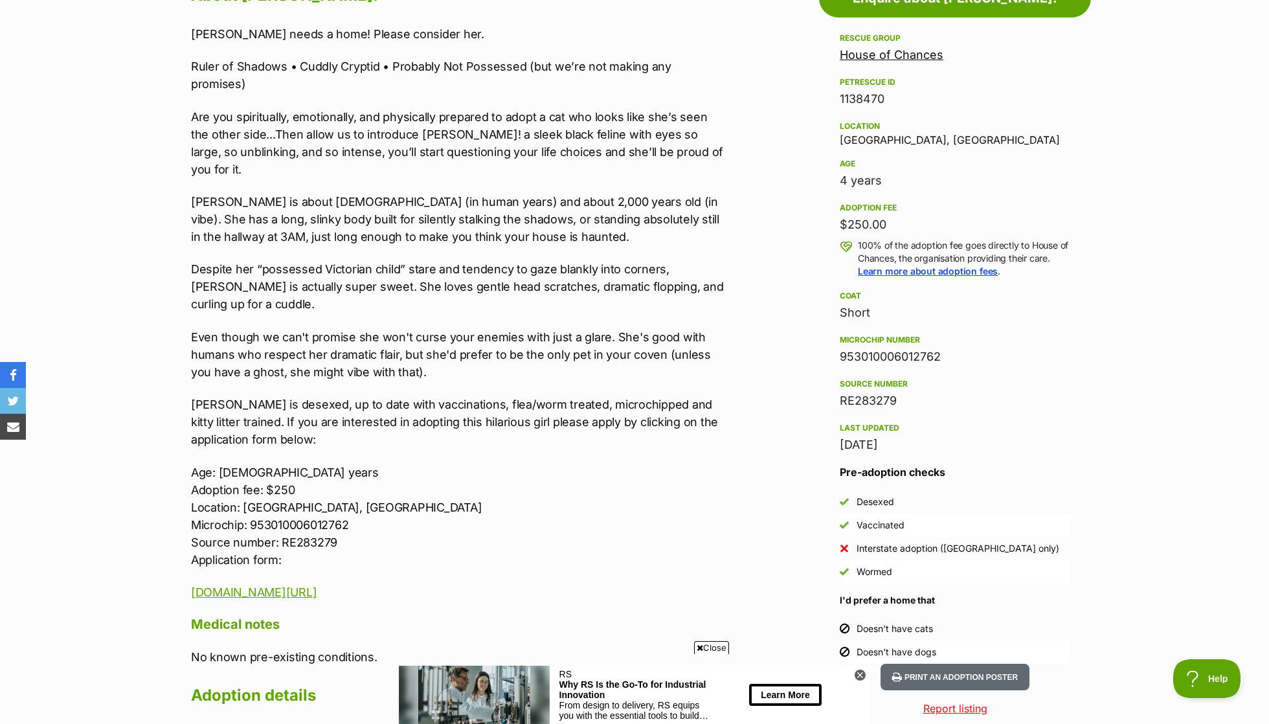
scroll to position [732, 0]
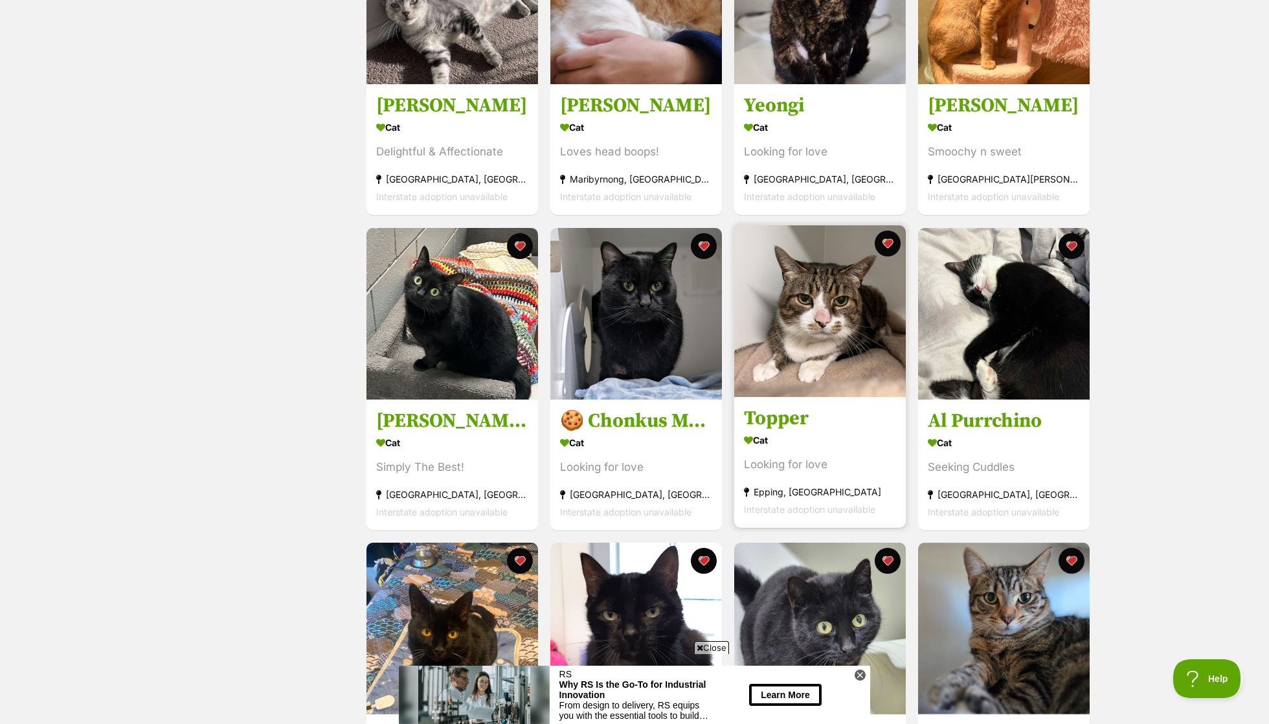
scroll to position [353, 0]
